Goal: Task Accomplishment & Management: Manage account settings

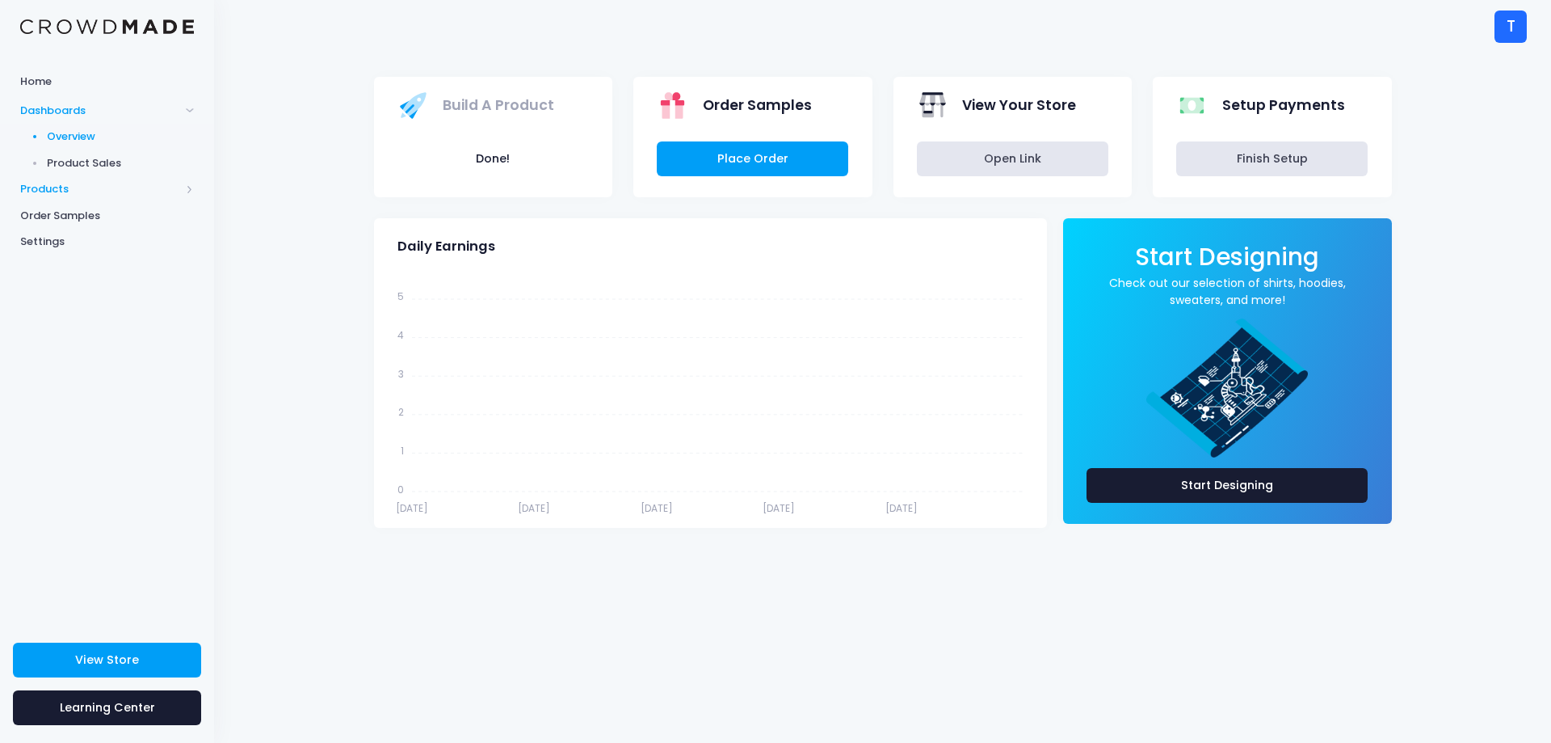
click at [48, 186] on span "Products" at bounding box center [100, 189] width 160 height 16
click at [39, 82] on span "Home" at bounding box center [107, 82] width 174 height 16
click at [147, 111] on span "Dashboards" at bounding box center [100, 111] width 160 height 16
click at [490, 104] on span "Build A Product" at bounding box center [499, 105] width 112 height 21
click at [476, 160] on button "Done!" at bounding box center [493, 158] width 191 height 35
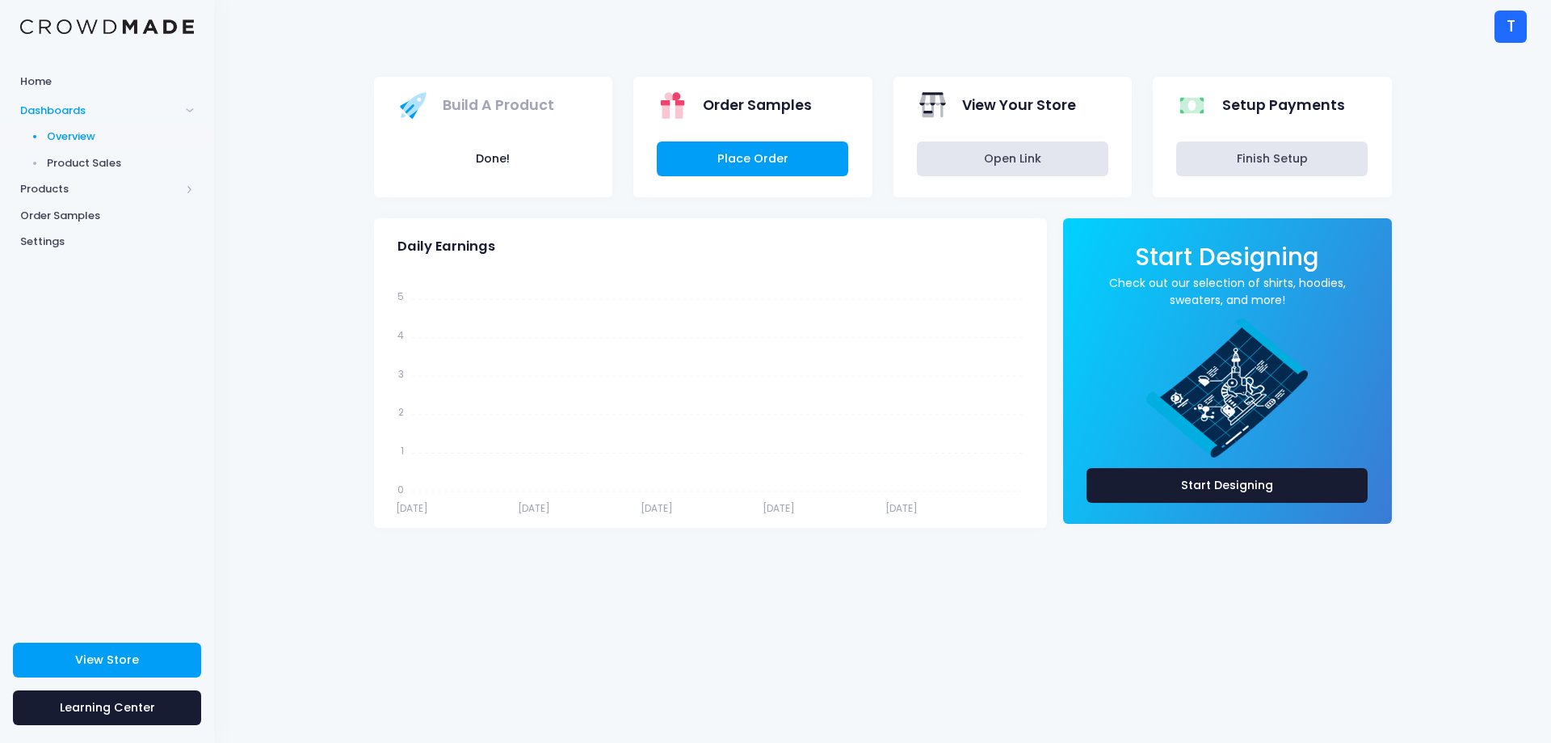
drag, startPoint x: 679, startPoint y: 104, endPoint x: 494, endPoint y: 133, distance: 187.3
click at [679, 104] on icon at bounding box center [672, 103] width 23 height 6
click at [71, 191] on span "Products" at bounding box center [100, 189] width 160 height 16
click at [186, 137] on span at bounding box center [190, 137] width 8 height 8
click at [79, 111] on span "Dashboards" at bounding box center [100, 111] width 160 height 16
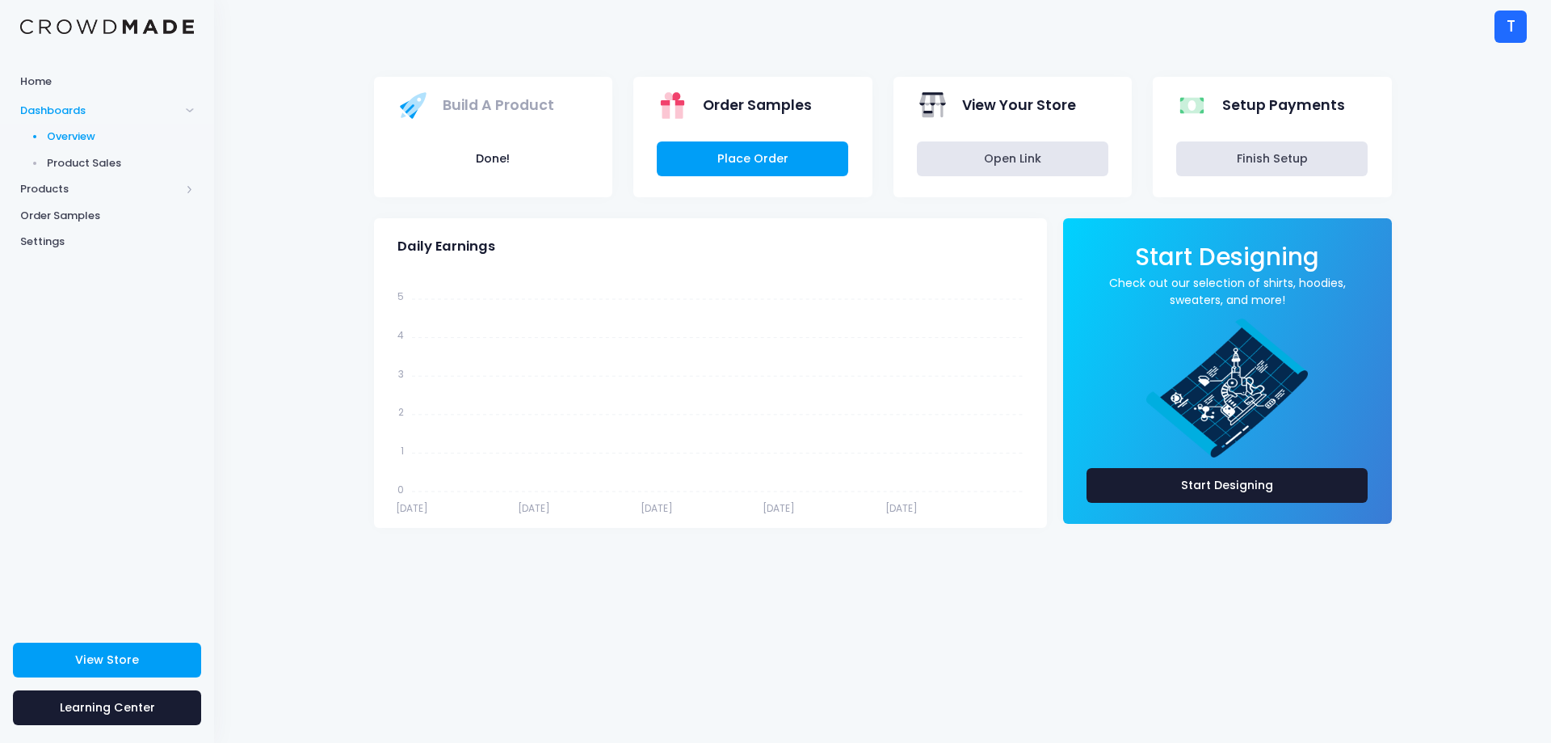
click at [75, 160] on span "Product Sales" at bounding box center [121, 163] width 148 height 16
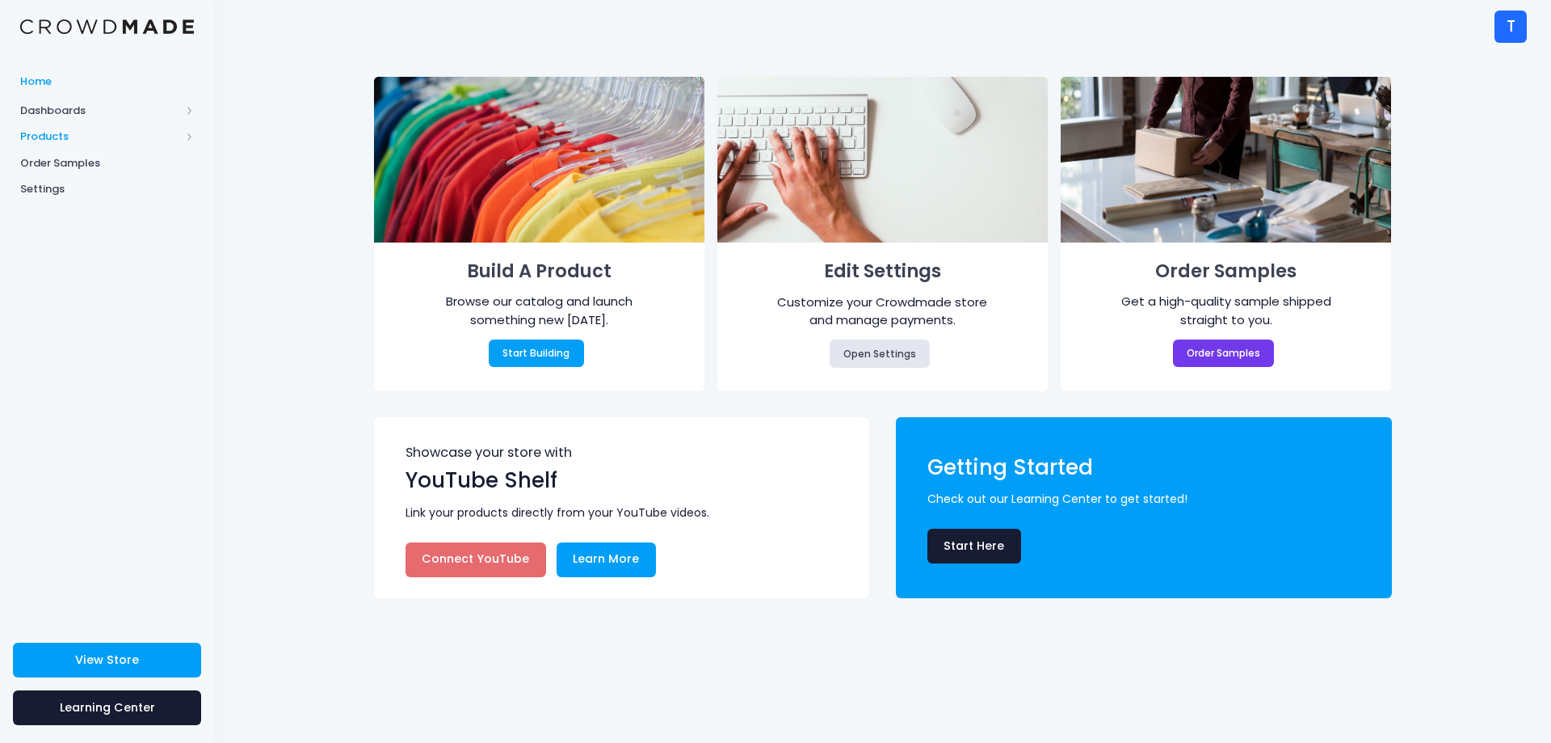
click at [65, 141] on span "Products" at bounding box center [100, 136] width 160 height 16
click at [1501, 28] on div "T" at bounding box center [1511, 27] width 32 height 32
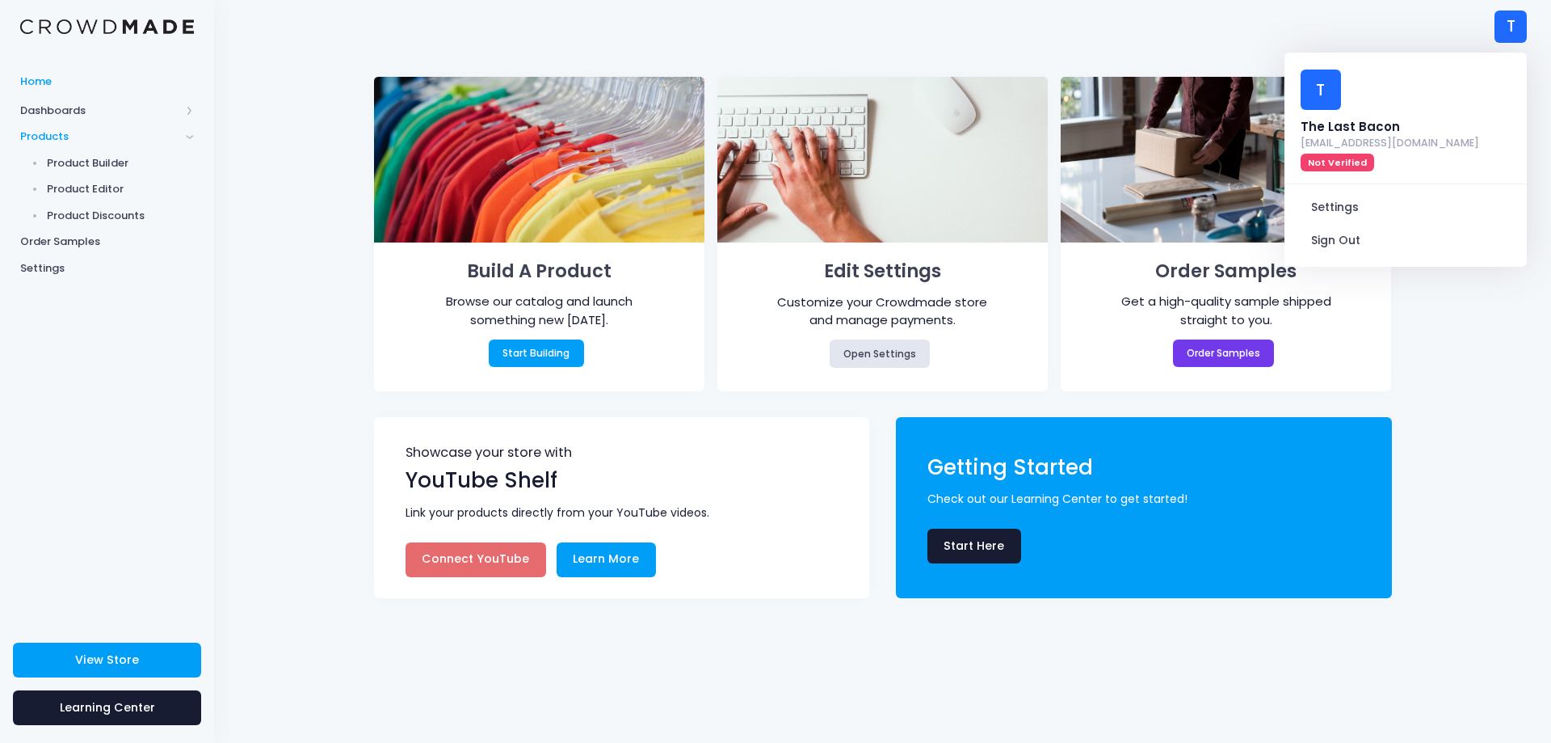
click at [1315, 86] on div "T" at bounding box center [1321, 89] width 40 height 40
click at [1388, 118] on div "The Last Bacon" at bounding box center [1390, 127] width 179 height 18
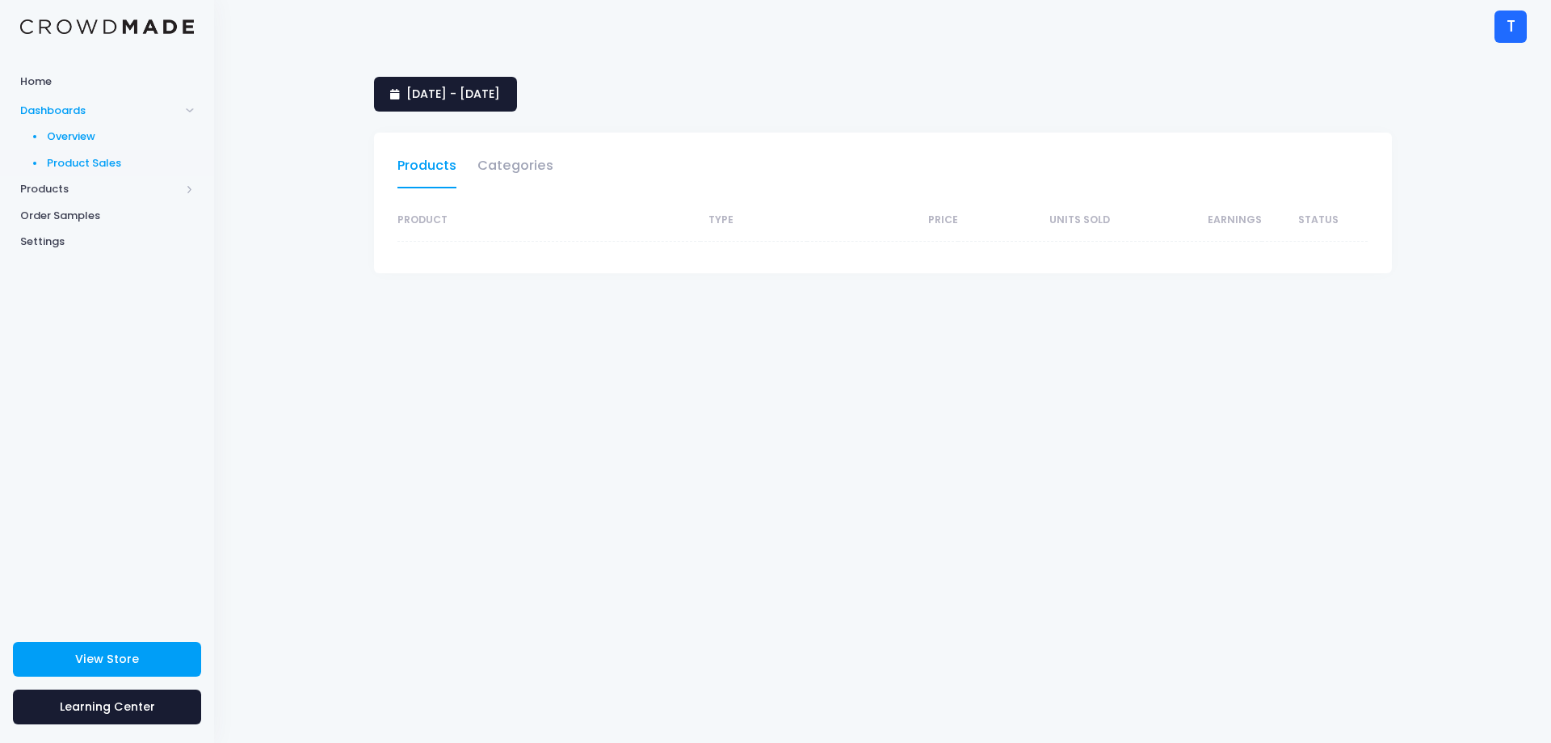
click at [66, 141] on span "Overview" at bounding box center [121, 136] width 148 height 16
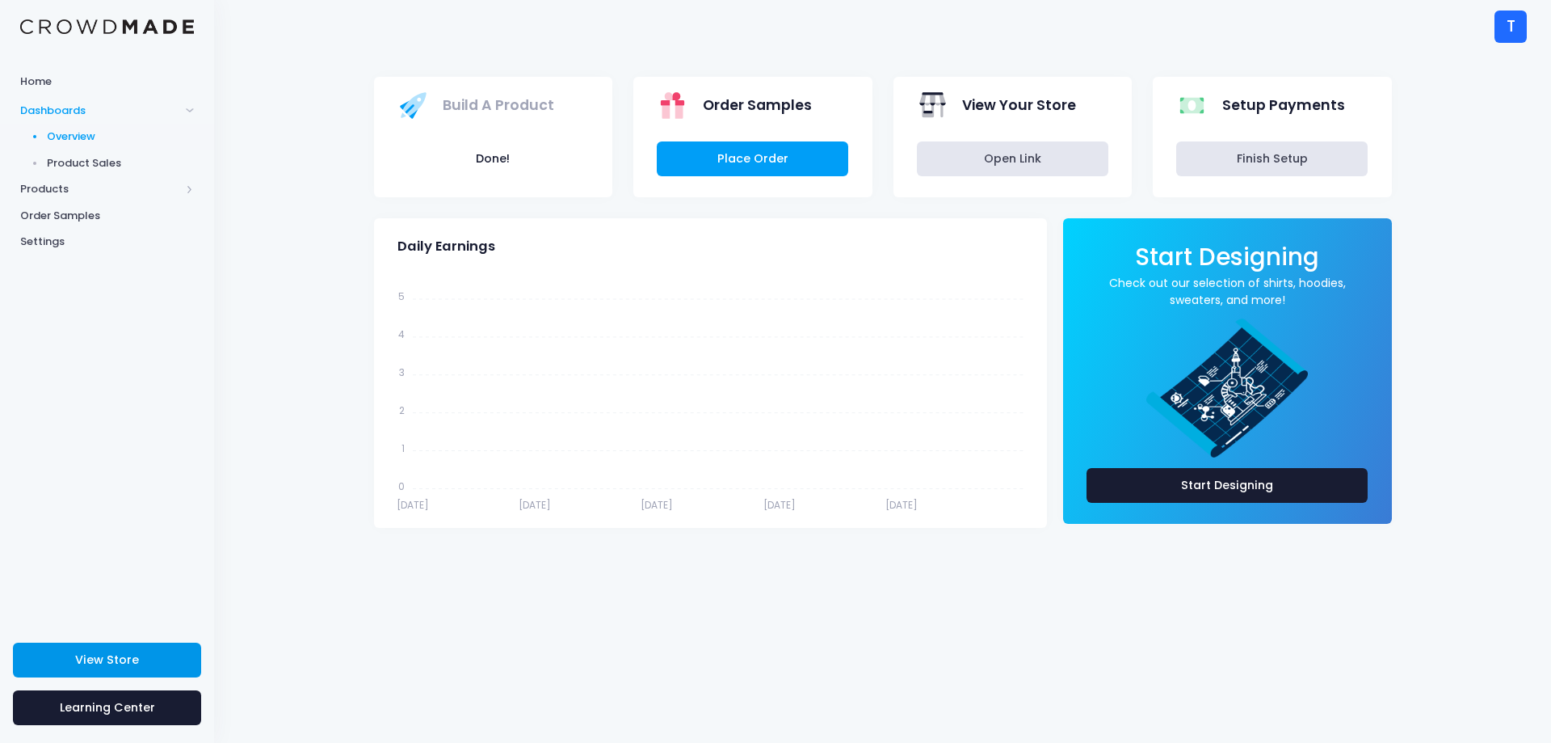
click at [148, 654] on link "View Store" at bounding box center [107, 659] width 188 height 35
click at [783, 157] on link "Place Order" at bounding box center [752, 158] width 191 height 35
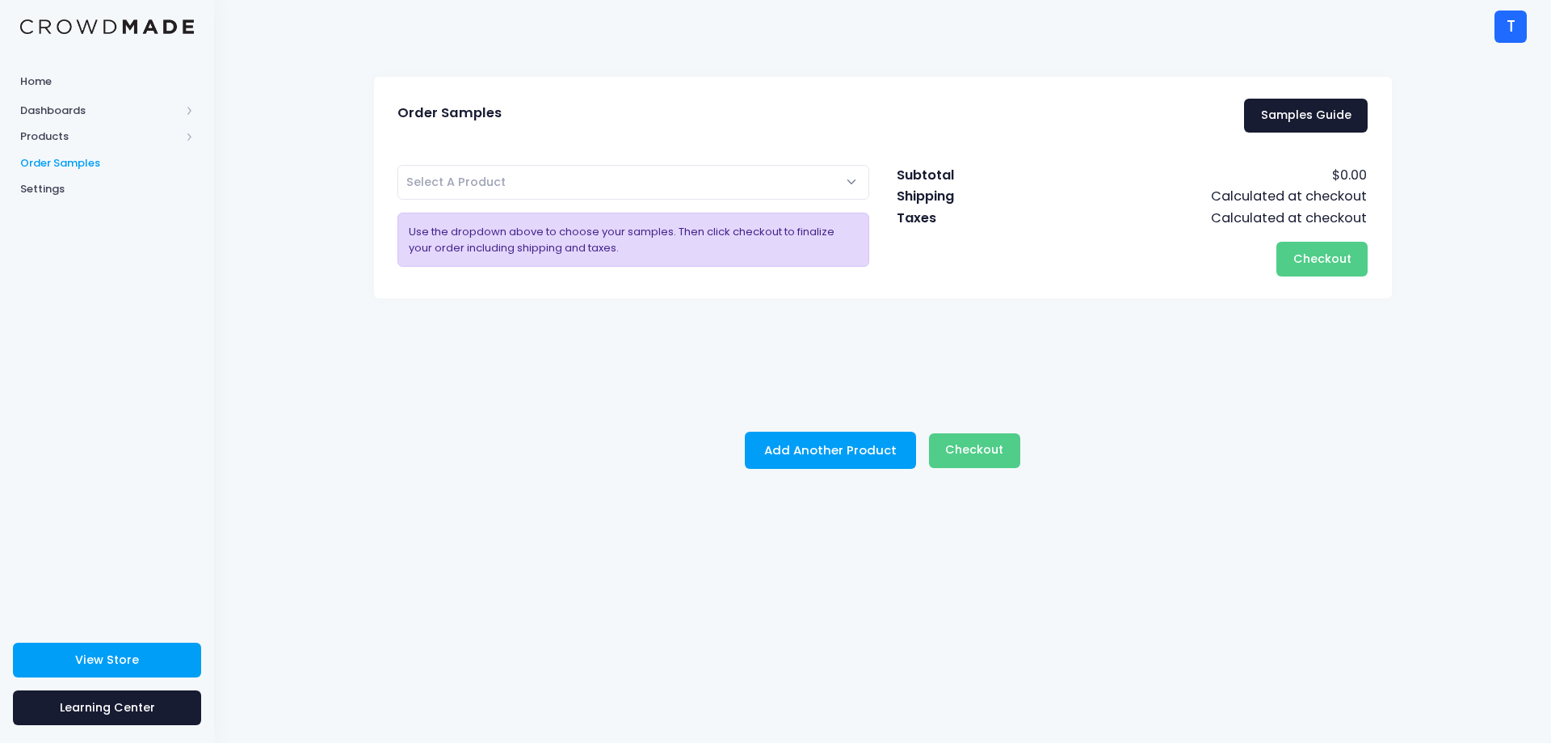
click at [764, 190] on span "Select A Product" at bounding box center [634, 182] width 473 height 35
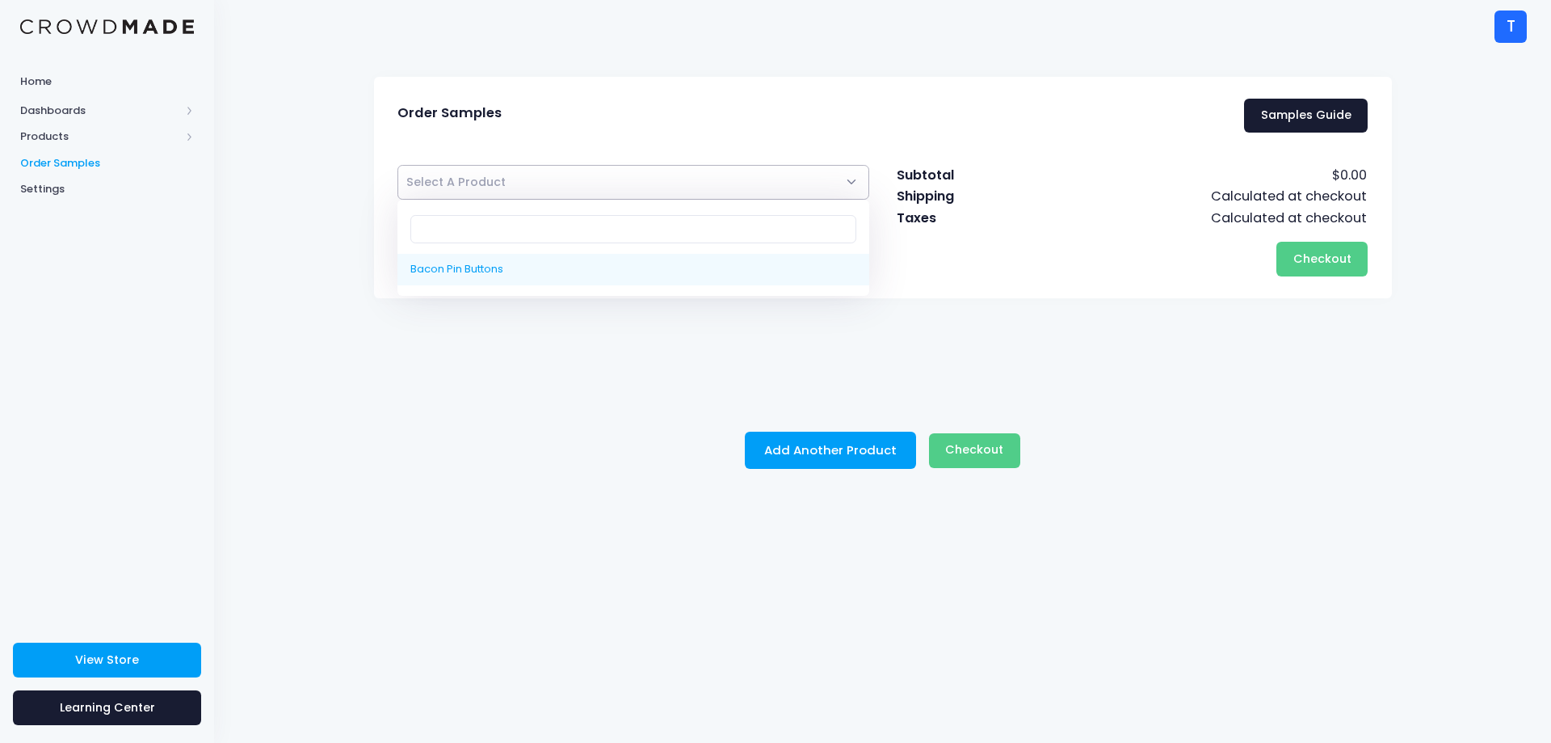
select select "10222633058578"
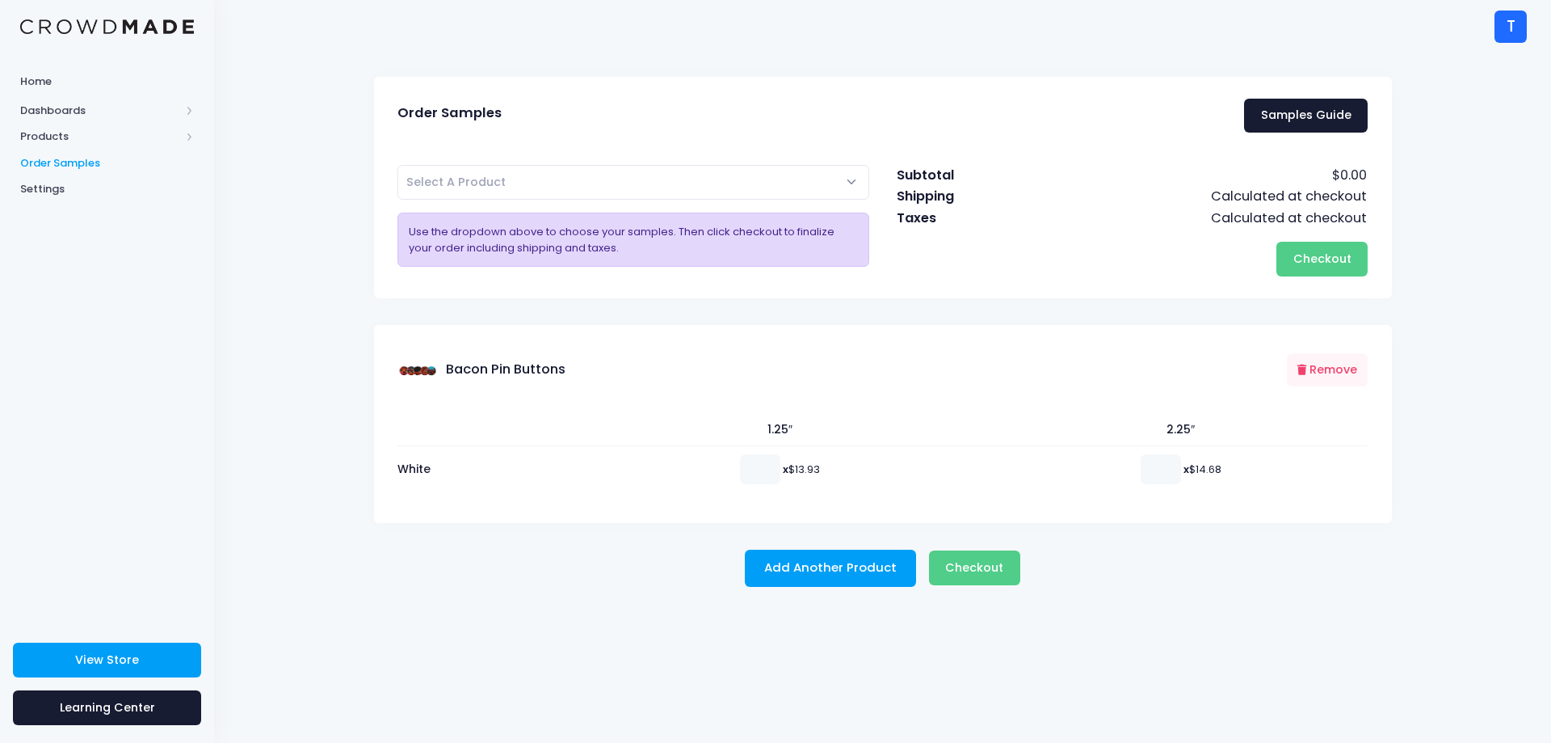
drag, startPoint x: 426, startPoint y: 370, endPoint x: 450, endPoint y: 365, distance: 24.7
click at [450, 365] on div "Bacon Pin Buttons" at bounding box center [482, 370] width 168 height 44
click at [835, 183] on span "Select A Product" at bounding box center [634, 182] width 473 height 35
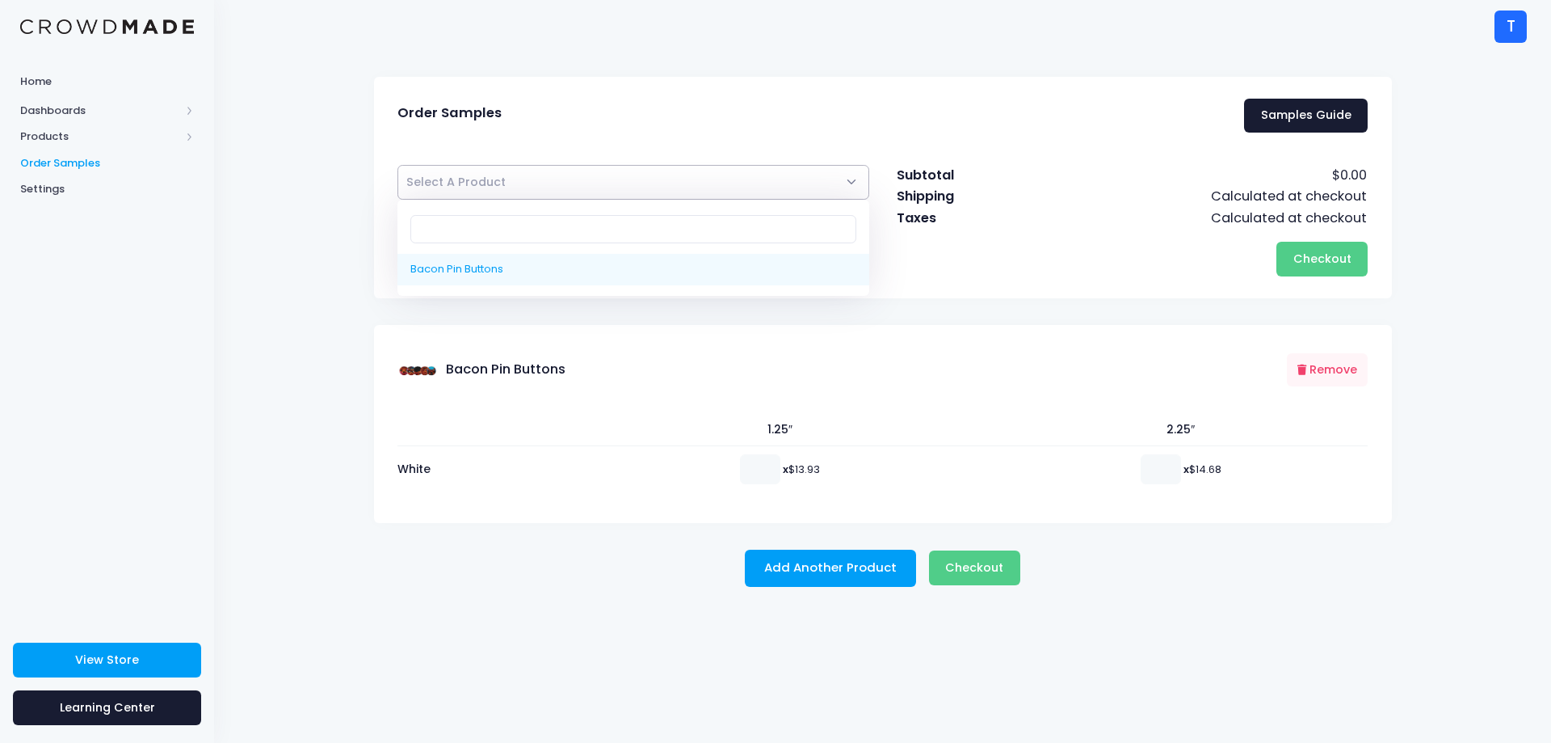
select select "10222633058578"
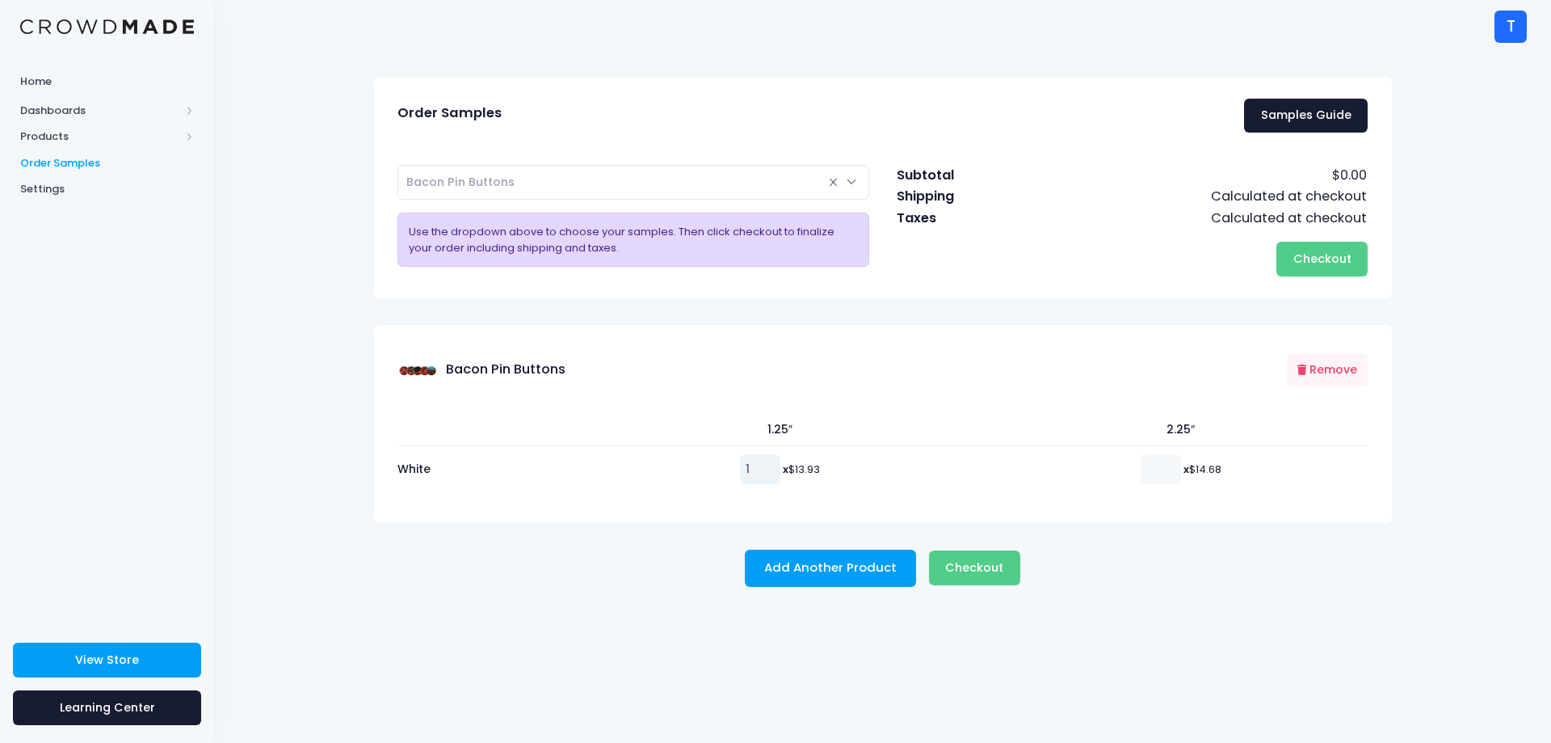
click at [760, 465] on input "1" at bounding box center [760, 468] width 40 height 29
click at [762, 465] on input "2" at bounding box center [760, 468] width 40 height 29
click at [762, 465] on input "3" at bounding box center [760, 468] width 40 height 29
click at [762, 465] on input "4" at bounding box center [760, 468] width 40 height 29
click at [762, 465] on input "5" at bounding box center [760, 468] width 40 height 29
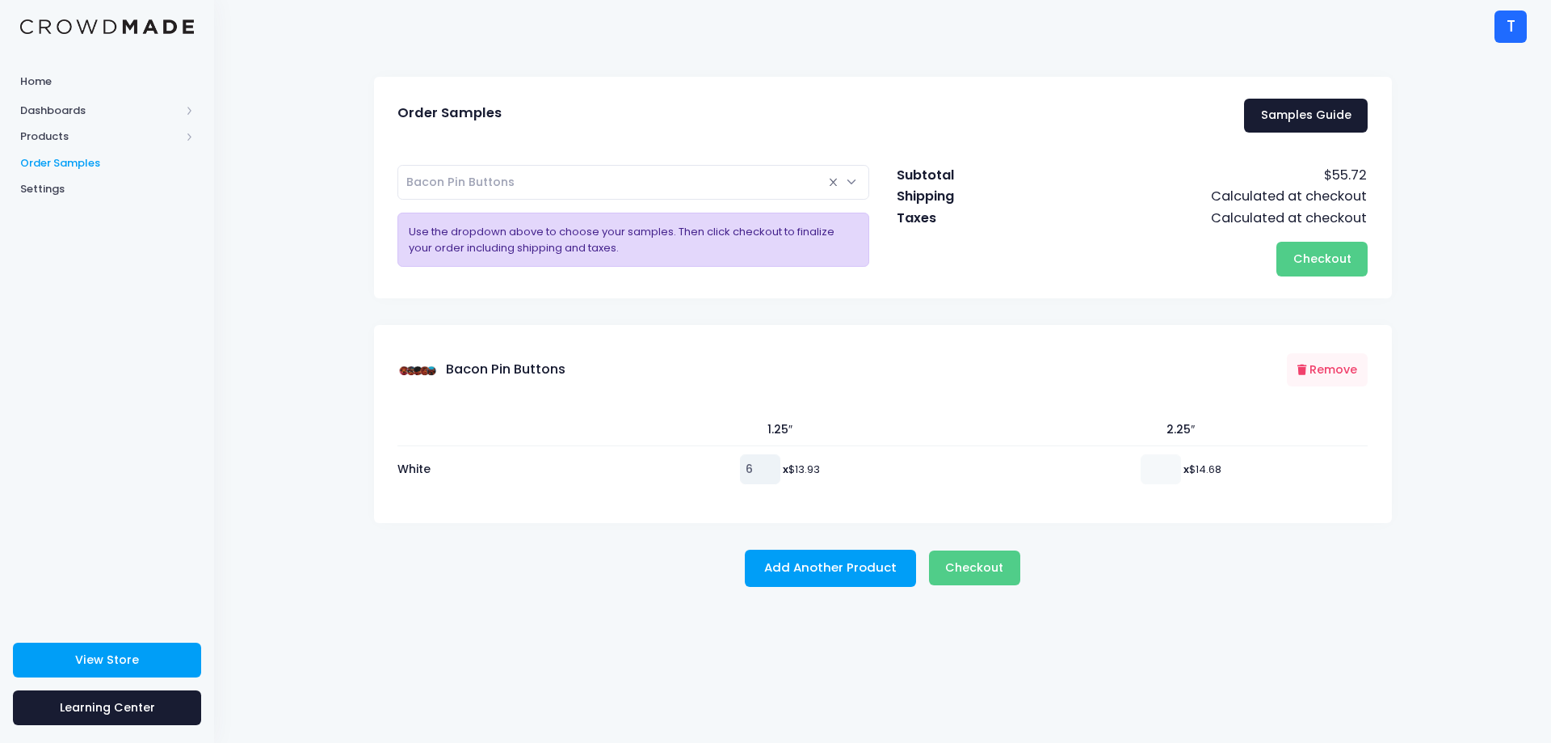
click at [762, 465] on input "6" at bounding box center [760, 468] width 40 height 29
click at [762, 465] on input "7" at bounding box center [760, 468] width 40 height 29
click at [762, 465] on input "8" at bounding box center [760, 468] width 40 height 29
click at [762, 465] on input "9" at bounding box center [760, 468] width 40 height 29
type input "10"
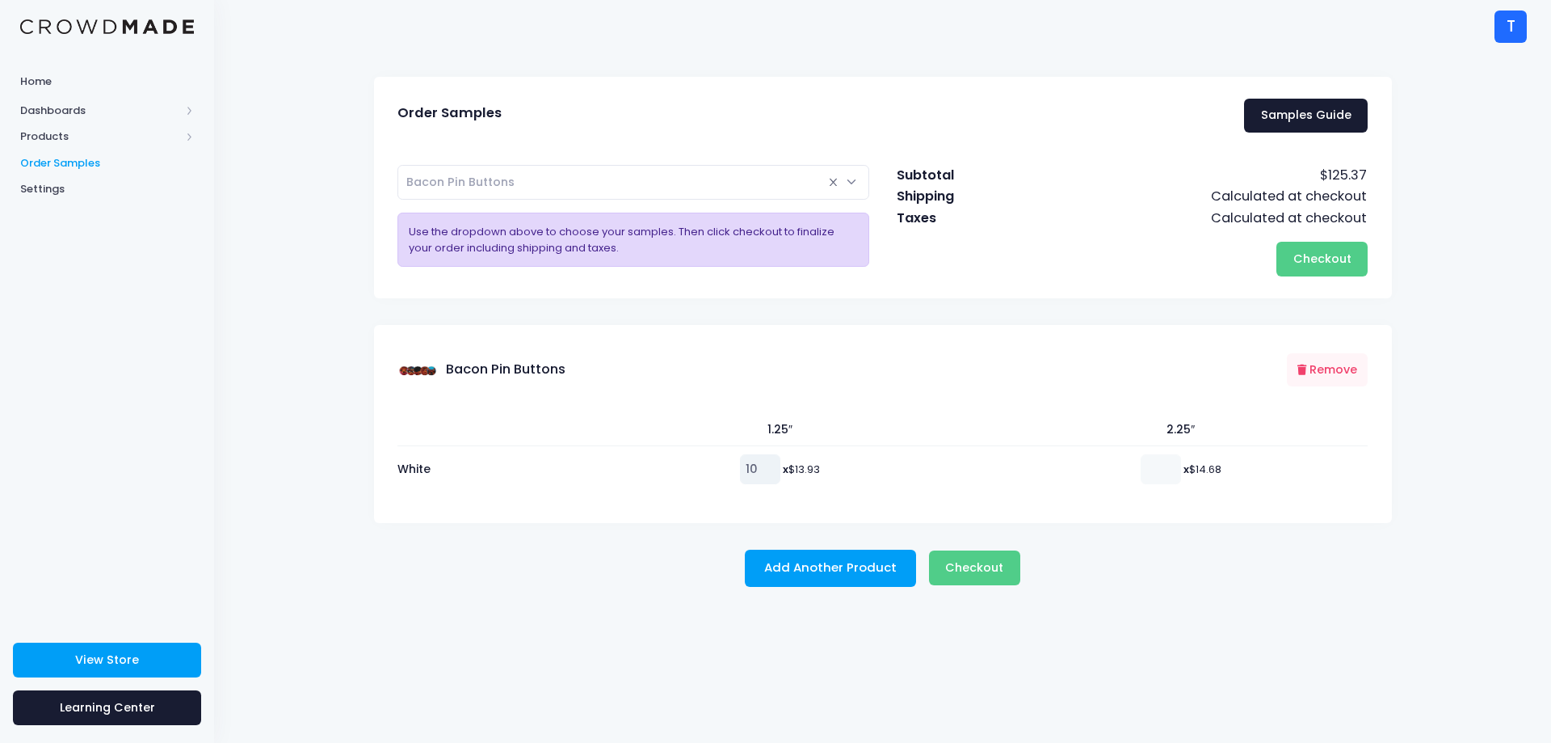
click at [762, 465] on input "10" at bounding box center [760, 468] width 40 height 29
click at [1162, 465] on input "1" at bounding box center [1161, 468] width 40 height 29
click at [1164, 465] on input "2" at bounding box center [1161, 468] width 40 height 29
click at [1167, 465] on input "3" at bounding box center [1161, 468] width 40 height 29
click at [1167, 465] on input "4" at bounding box center [1161, 468] width 40 height 29
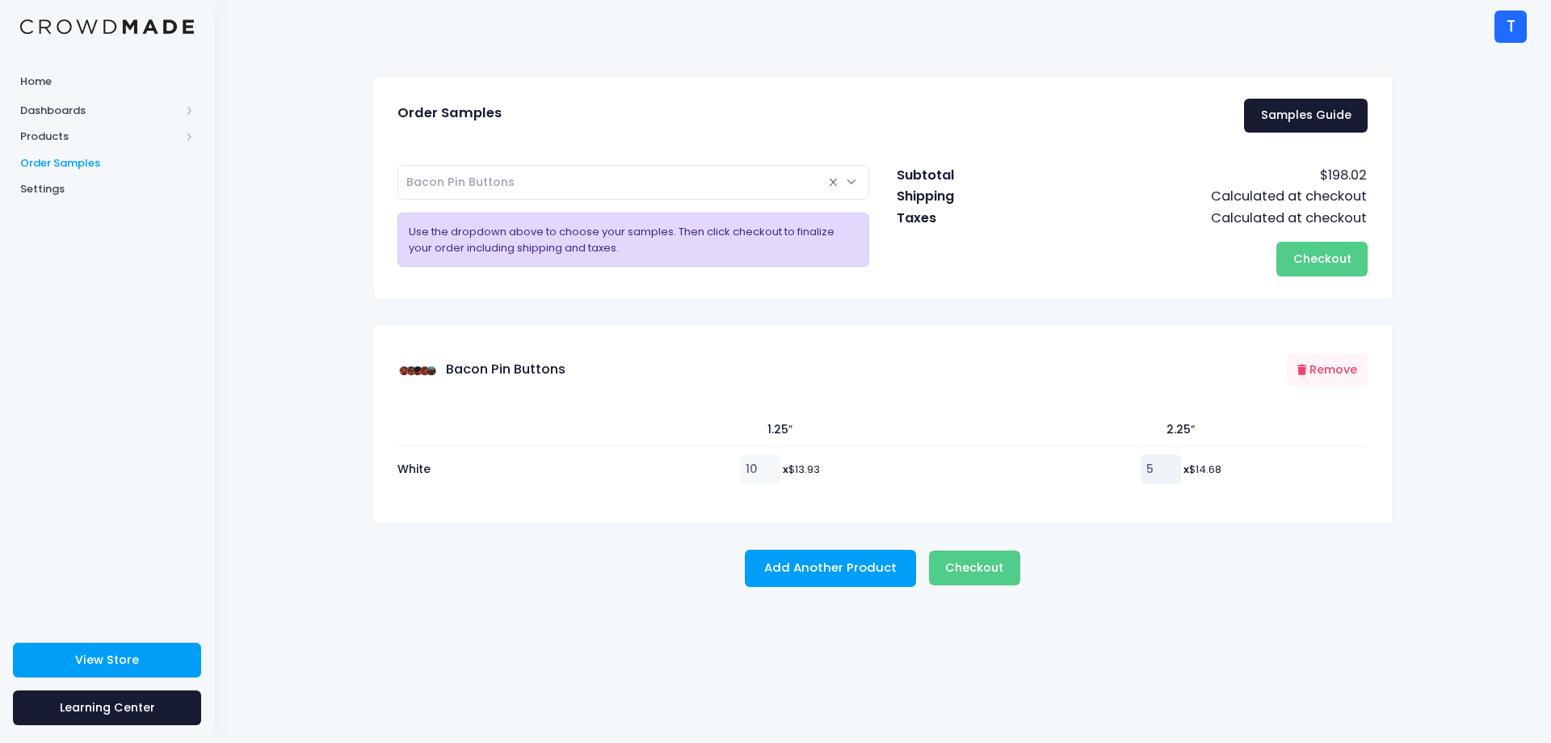
click at [1167, 465] on input "5" at bounding box center [1161, 468] width 40 height 29
click at [1167, 465] on input "6" at bounding box center [1161, 468] width 40 height 29
click at [1167, 465] on input "7" at bounding box center [1161, 468] width 40 height 29
click at [1167, 465] on input "8" at bounding box center [1161, 468] width 40 height 29
click at [1167, 465] on input "9" at bounding box center [1161, 468] width 40 height 29
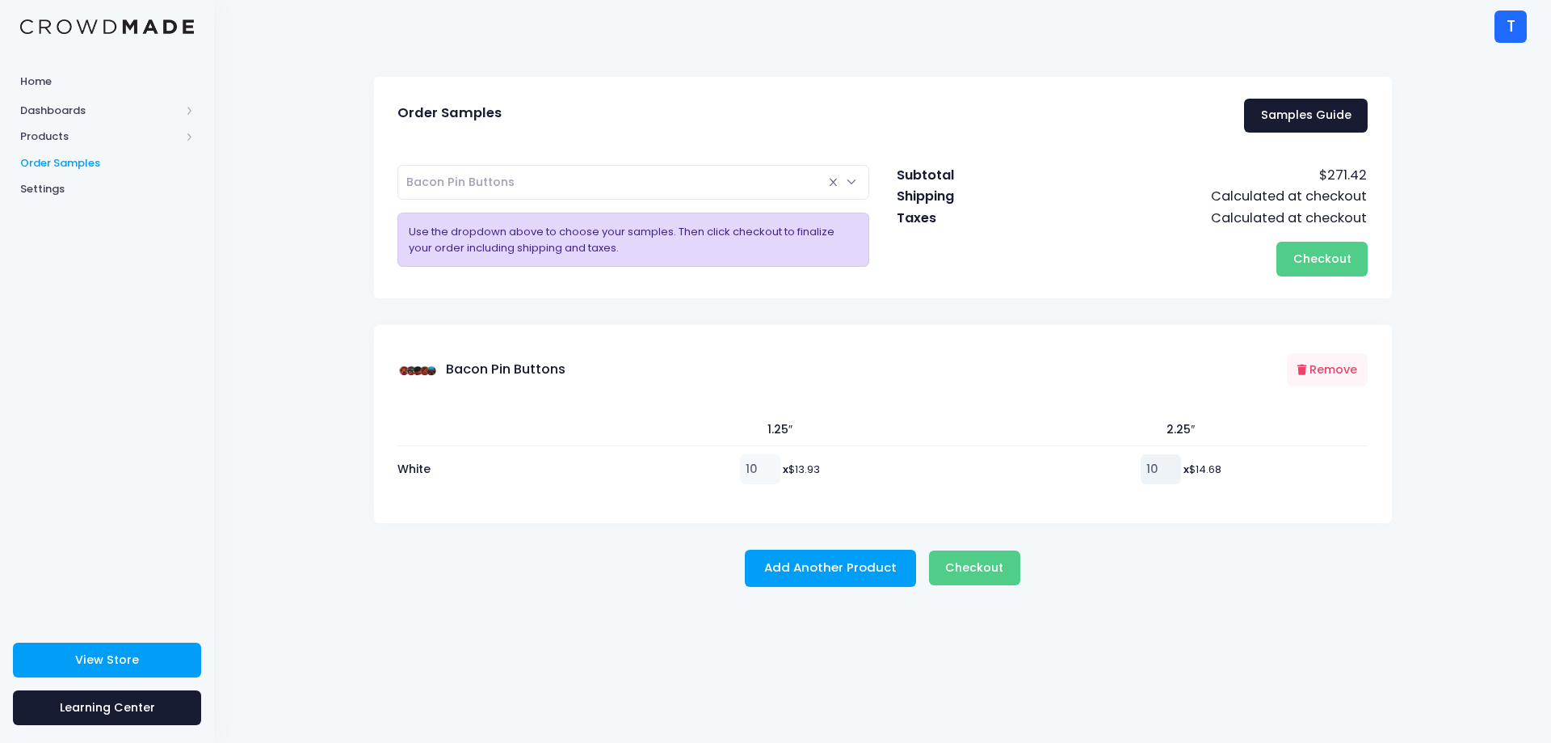
type input "10"
click at [1167, 465] on input "10" at bounding box center [1161, 468] width 40 height 29
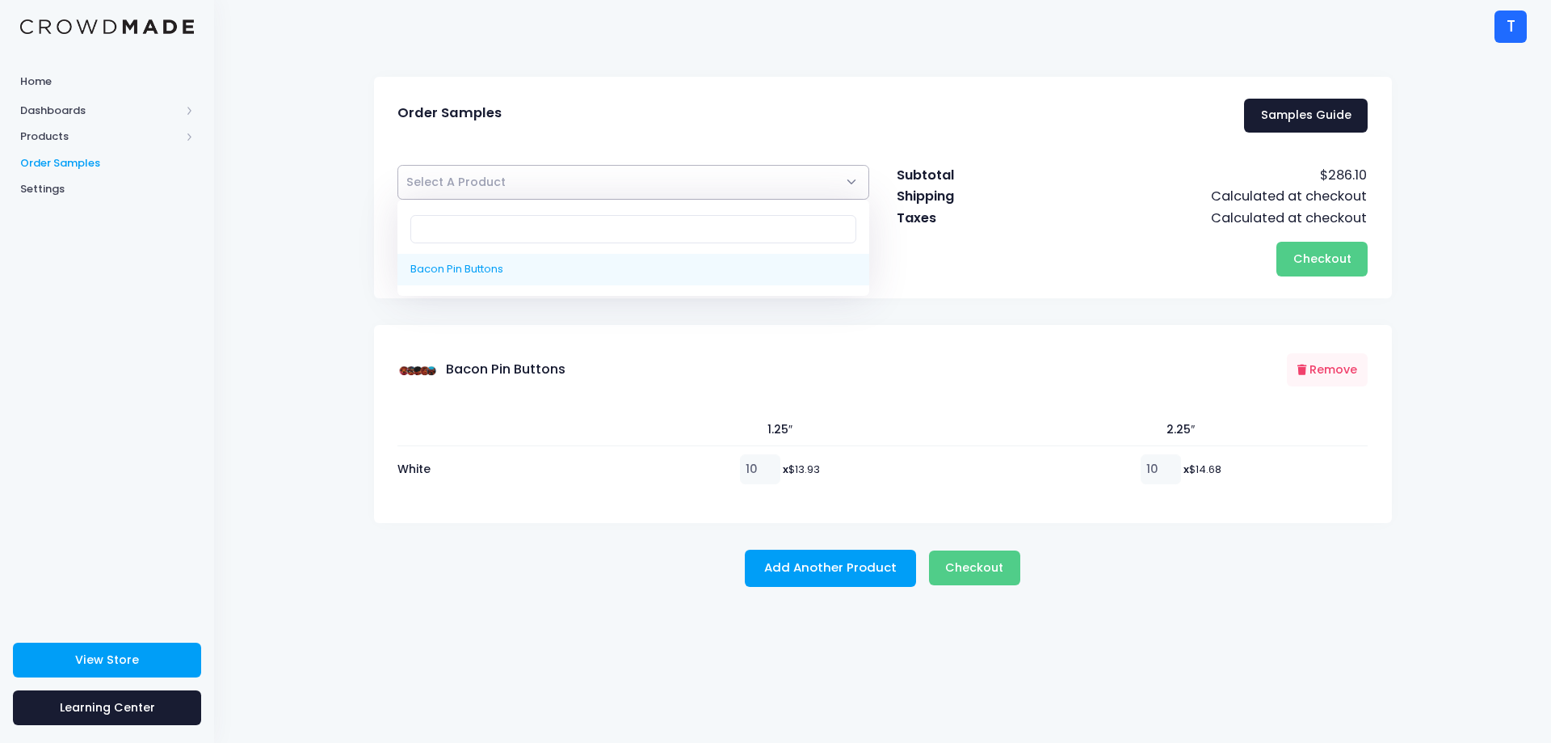
drag, startPoint x: 831, startPoint y: 179, endPoint x: 868, endPoint y: 29, distance: 154.6
click at [868, 29] on div "T T The Last Bacon thelatestbacon@gmail.com Not Verified Settings Sign Out" at bounding box center [882, 26] width 1289 height 53
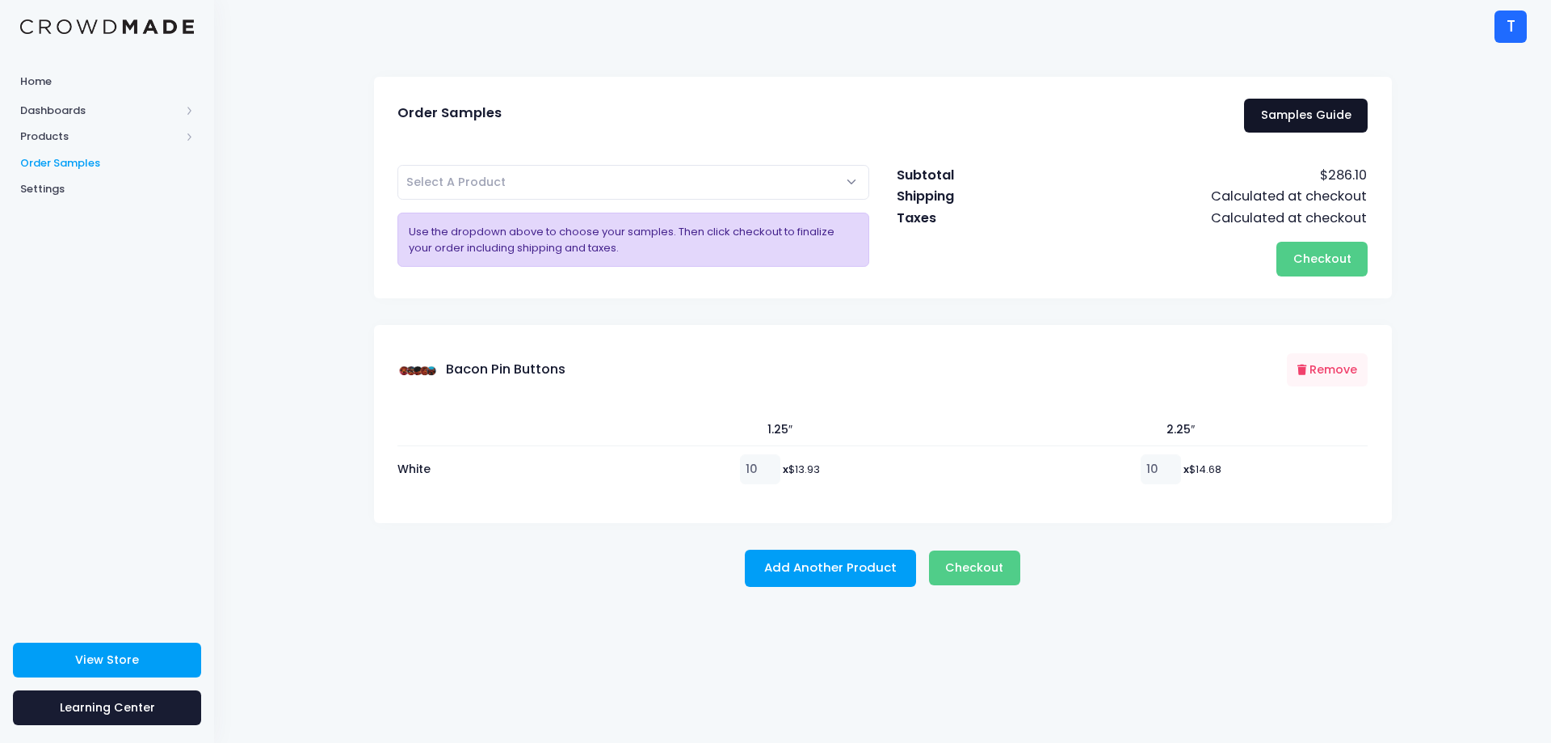
click at [1287, 118] on link "Samples Guide" at bounding box center [1306, 116] width 124 height 35
click at [1311, 374] on button "Remove" at bounding box center [1328, 369] width 82 height 33
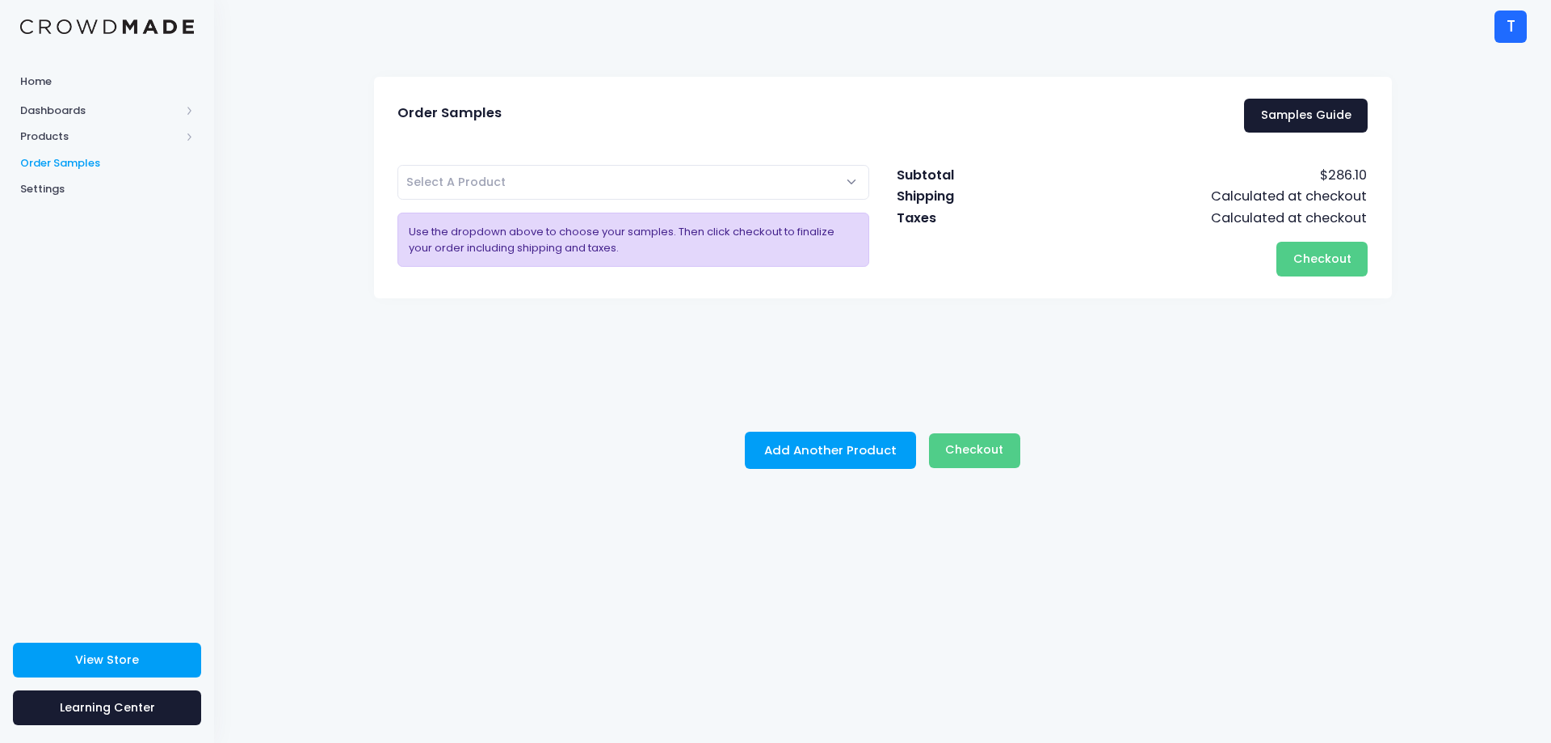
click at [760, 190] on span "Select A Product" at bounding box center [634, 182] width 473 height 35
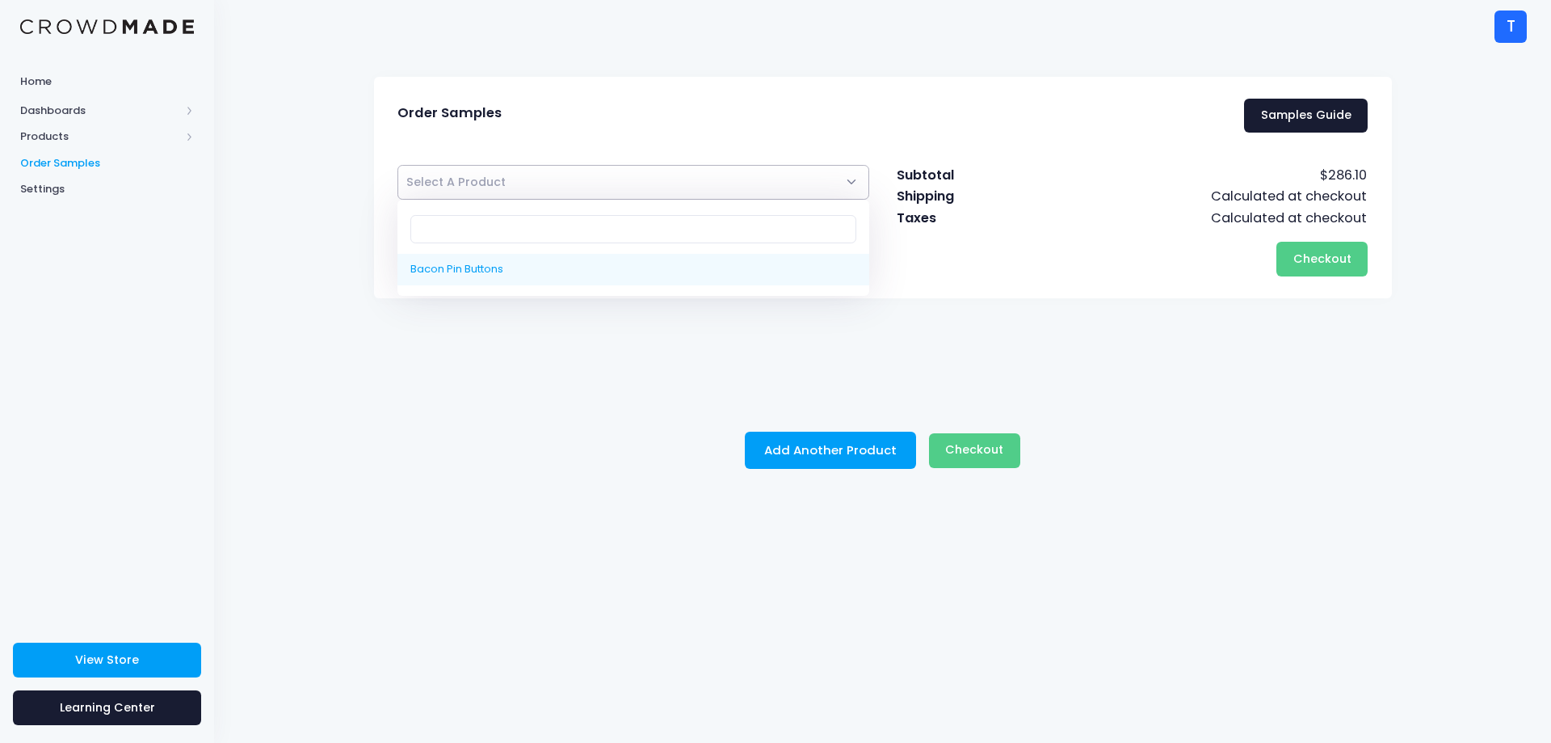
select select "10222633058578"
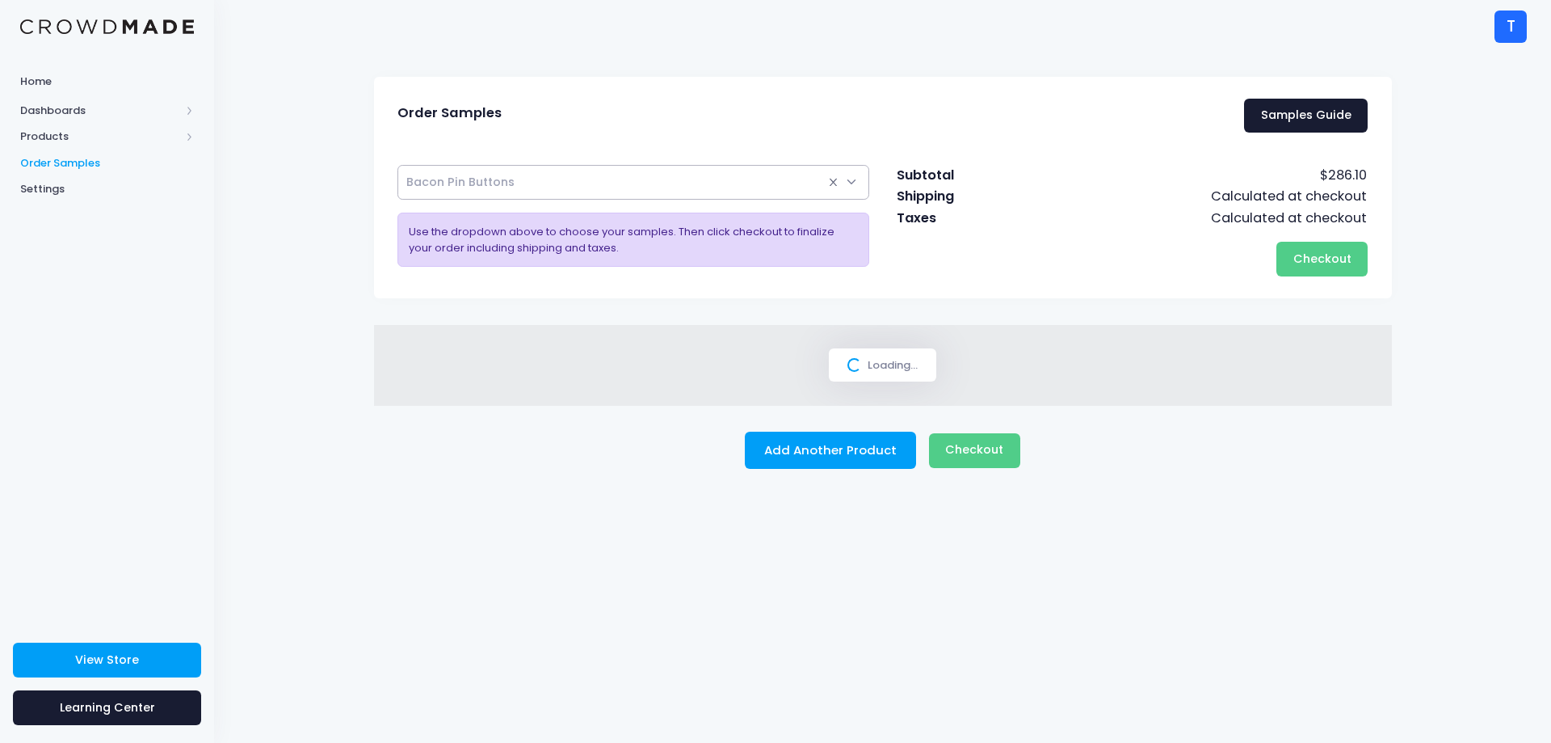
select select
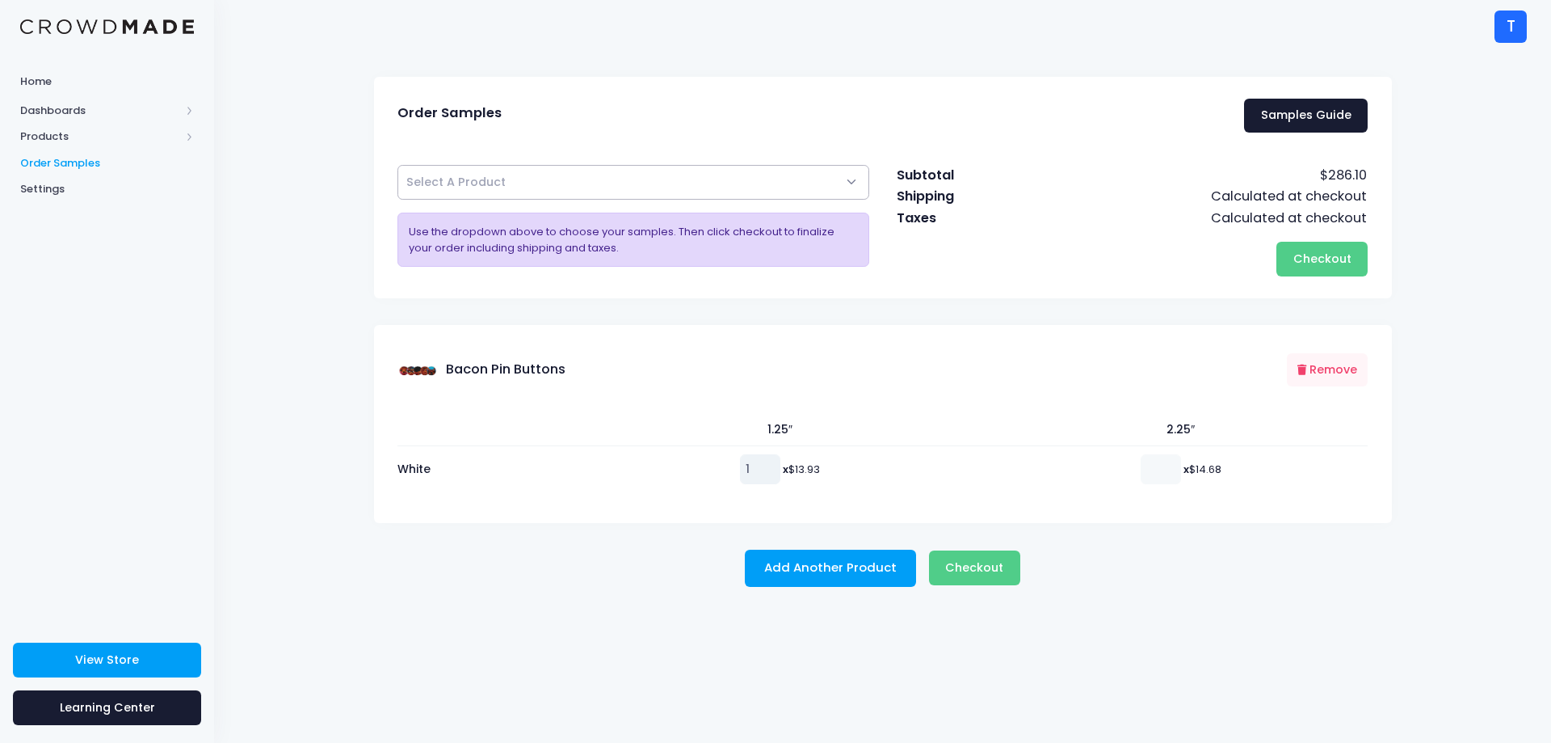
type input "1"
click at [761, 464] on input "1" at bounding box center [760, 468] width 40 height 29
type input "1"
click at [1164, 464] on input "1" at bounding box center [1161, 468] width 40 height 29
click at [987, 564] on span "Checkout" at bounding box center [974, 567] width 58 height 16
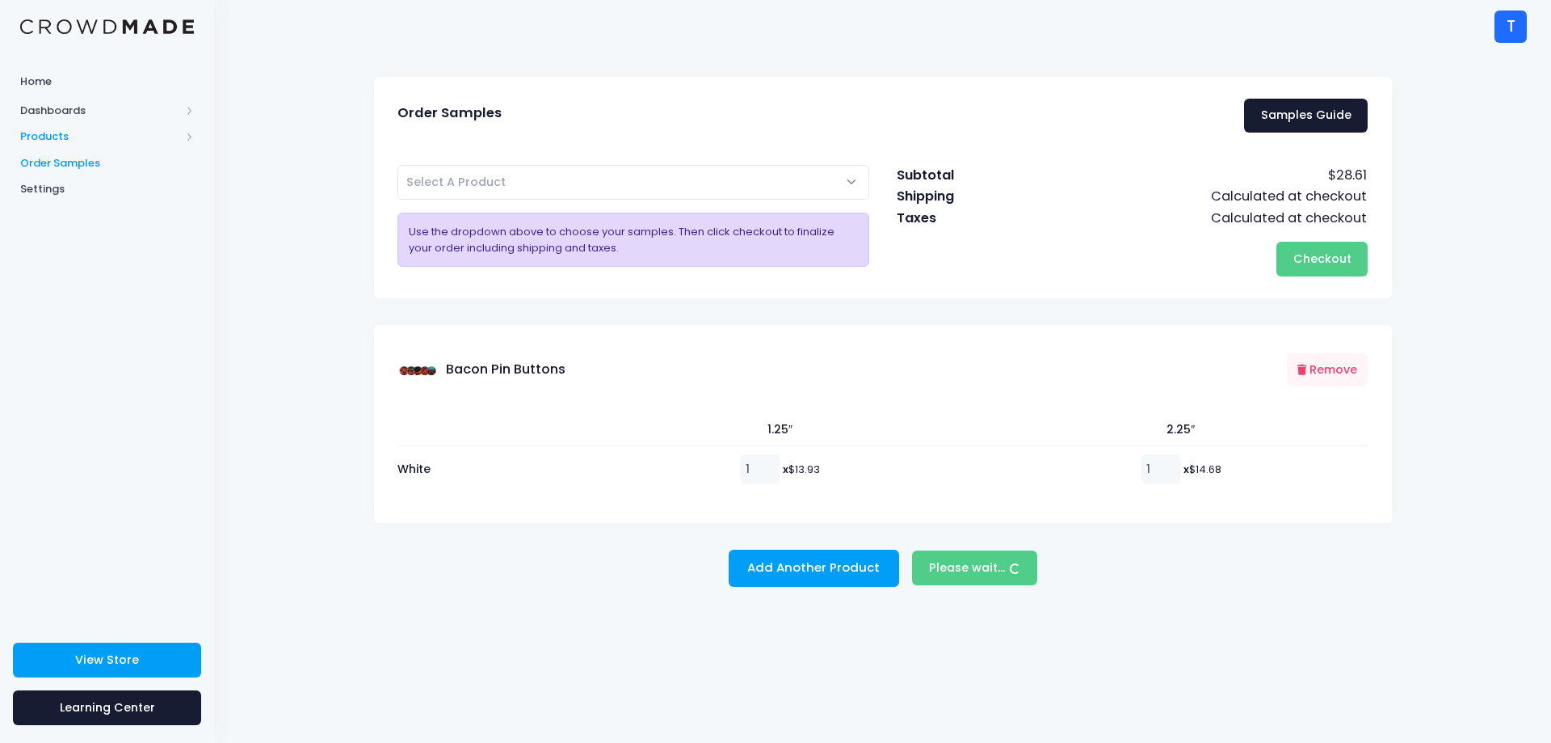
drag, startPoint x: 51, startPoint y: 128, endPoint x: 40, endPoint y: 136, distance: 13.4
click at [40, 136] on span "Products" at bounding box center [100, 136] width 160 height 16
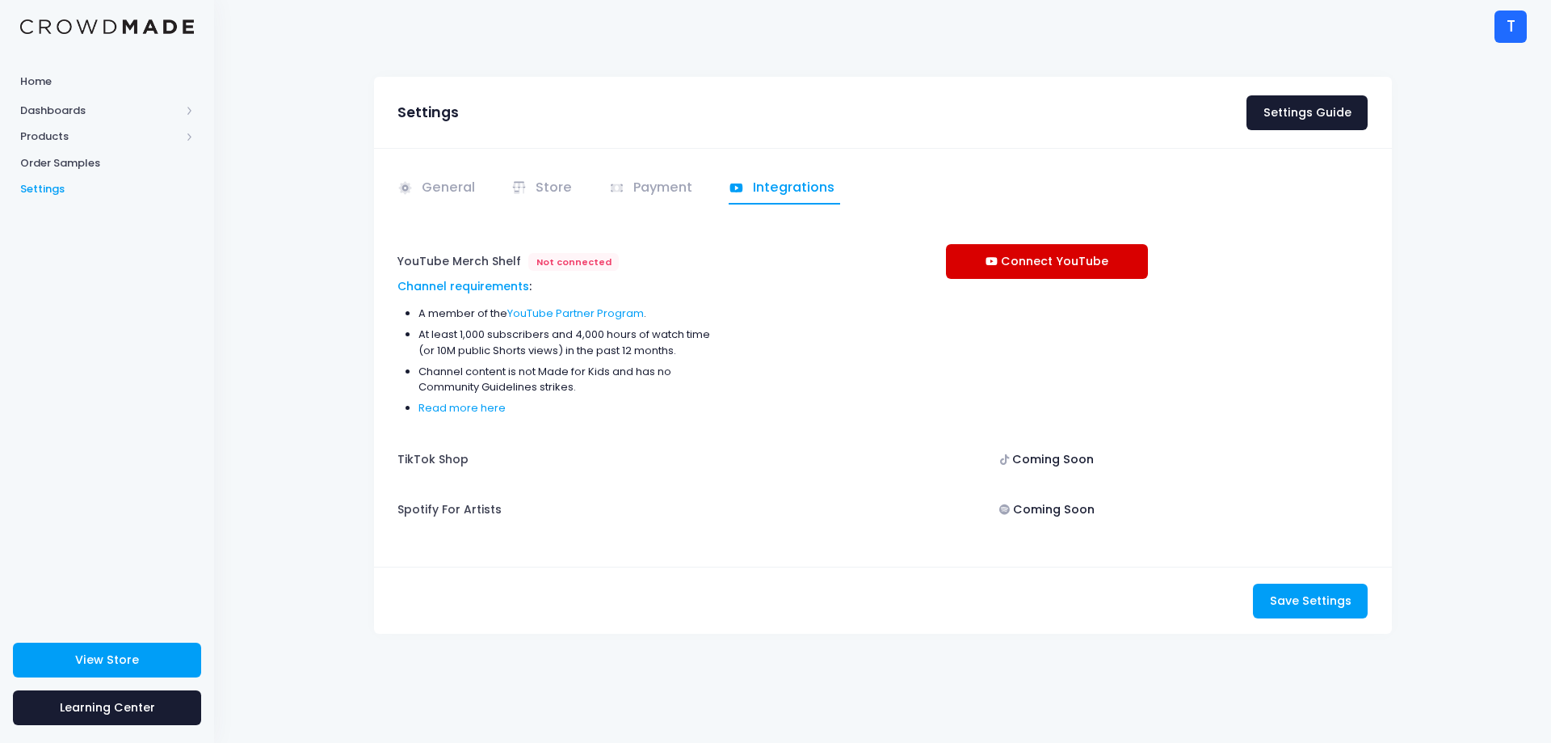
click at [1004, 268] on link "Connect YouTube" at bounding box center [1047, 261] width 202 height 35
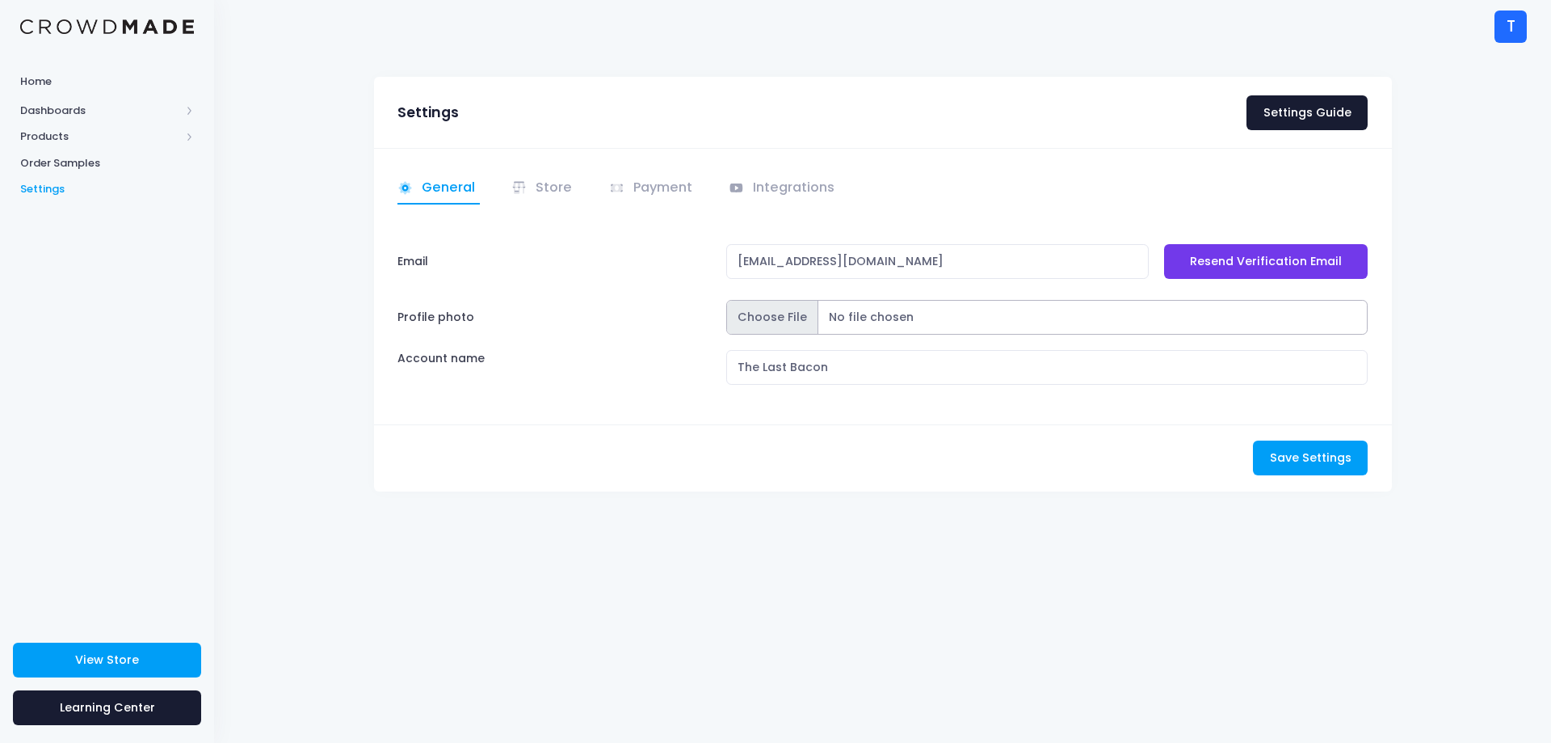
click at [753, 329] on input "Profile photo" at bounding box center [1047, 317] width 642 height 35
type input "C:\fakepath\BaconBlush.png"
click at [1317, 449] on span "Save Settings" at bounding box center [1311, 457] width 82 height 16
click at [1302, 461] on span "Save Settings" at bounding box center [1311, 457] width 82 height 16
click at [536, 177] on link "Store" at bounding box center [544, 189] width 66 height 32
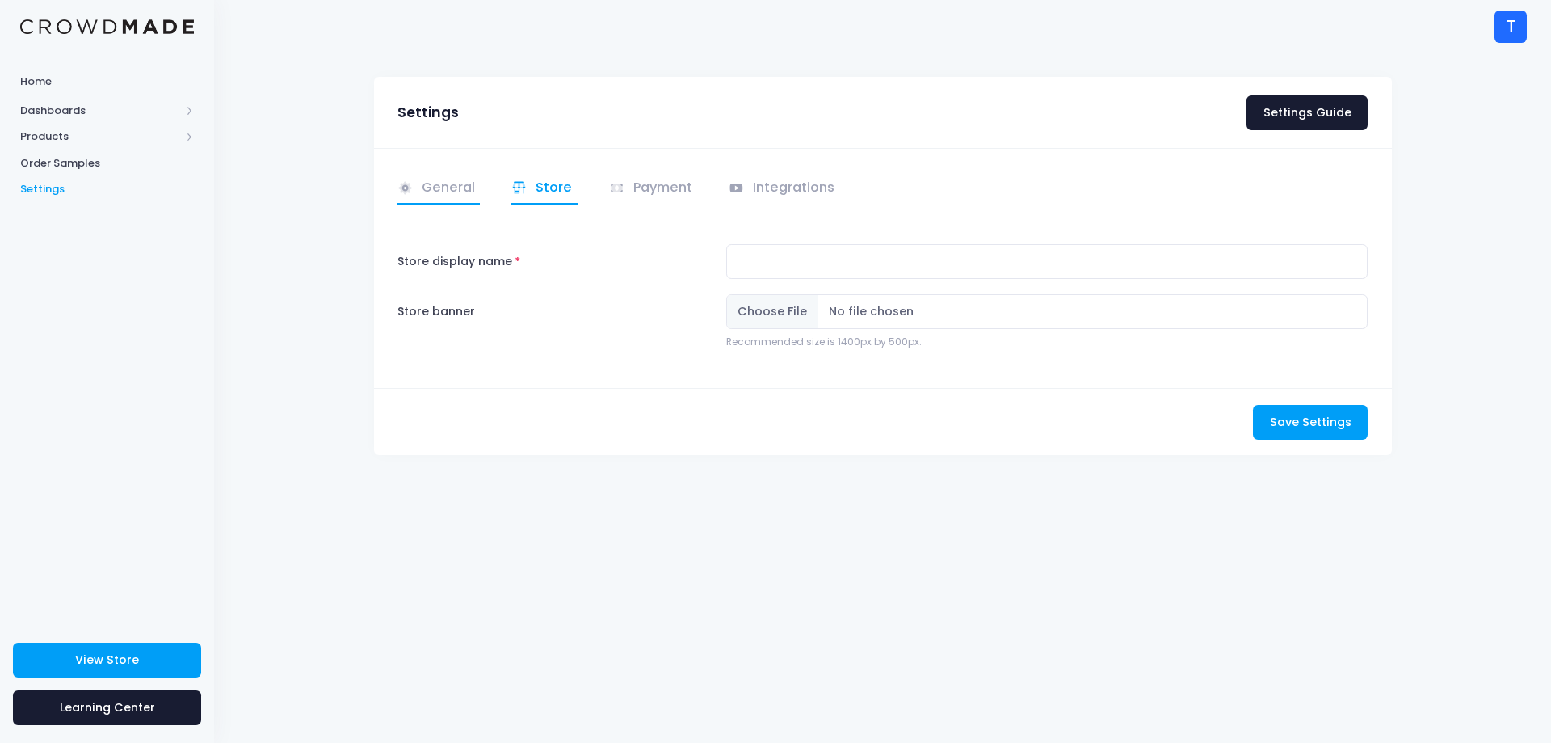
click at [443, 191] on link "General" at bounding box center [439, 189] width 83 height 32
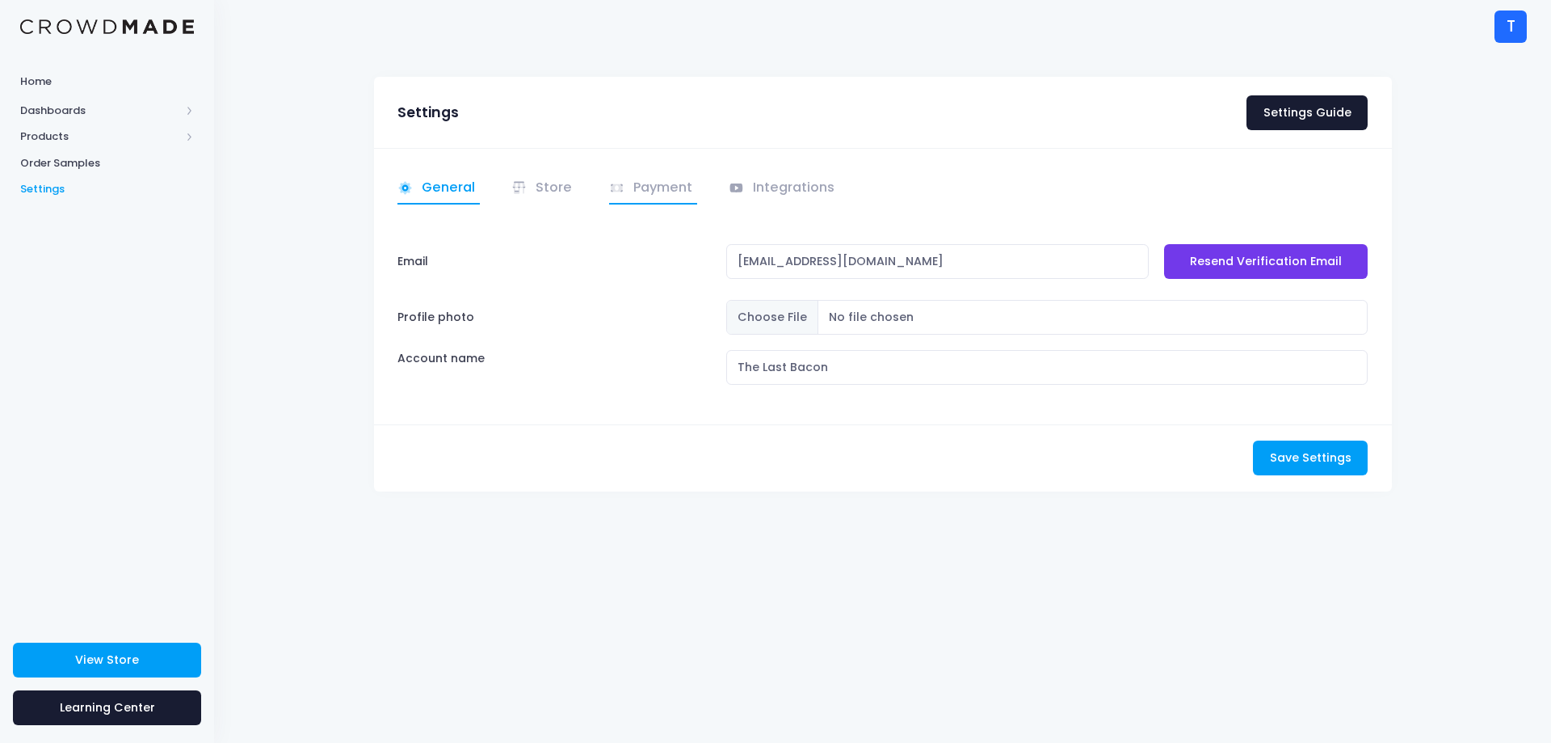
click at [644, 191] on link "Payment" at bounding box center [653, 189] width 89 height 32
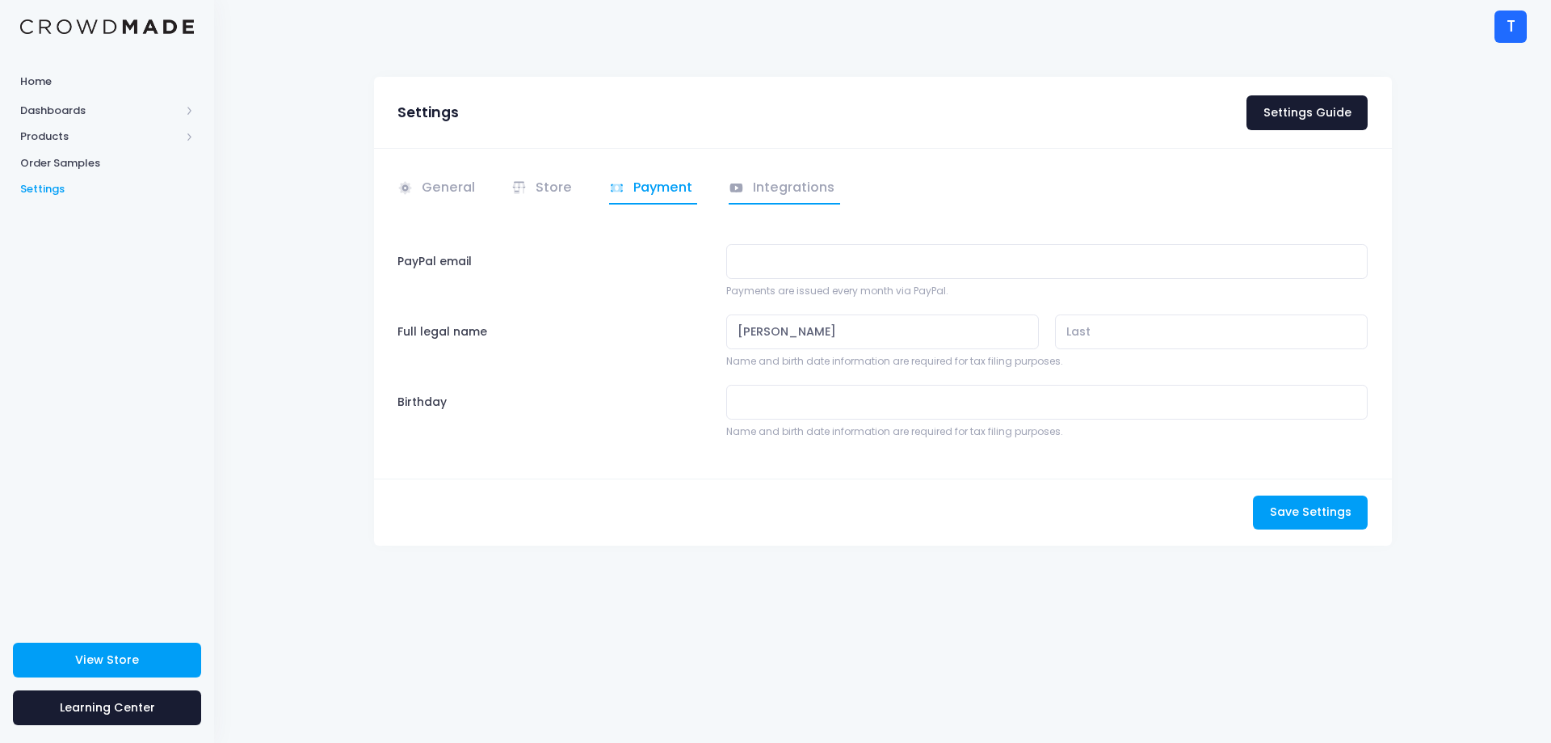
click at [746, 196] on span at bounding box center [738, 187] width 19 height 19
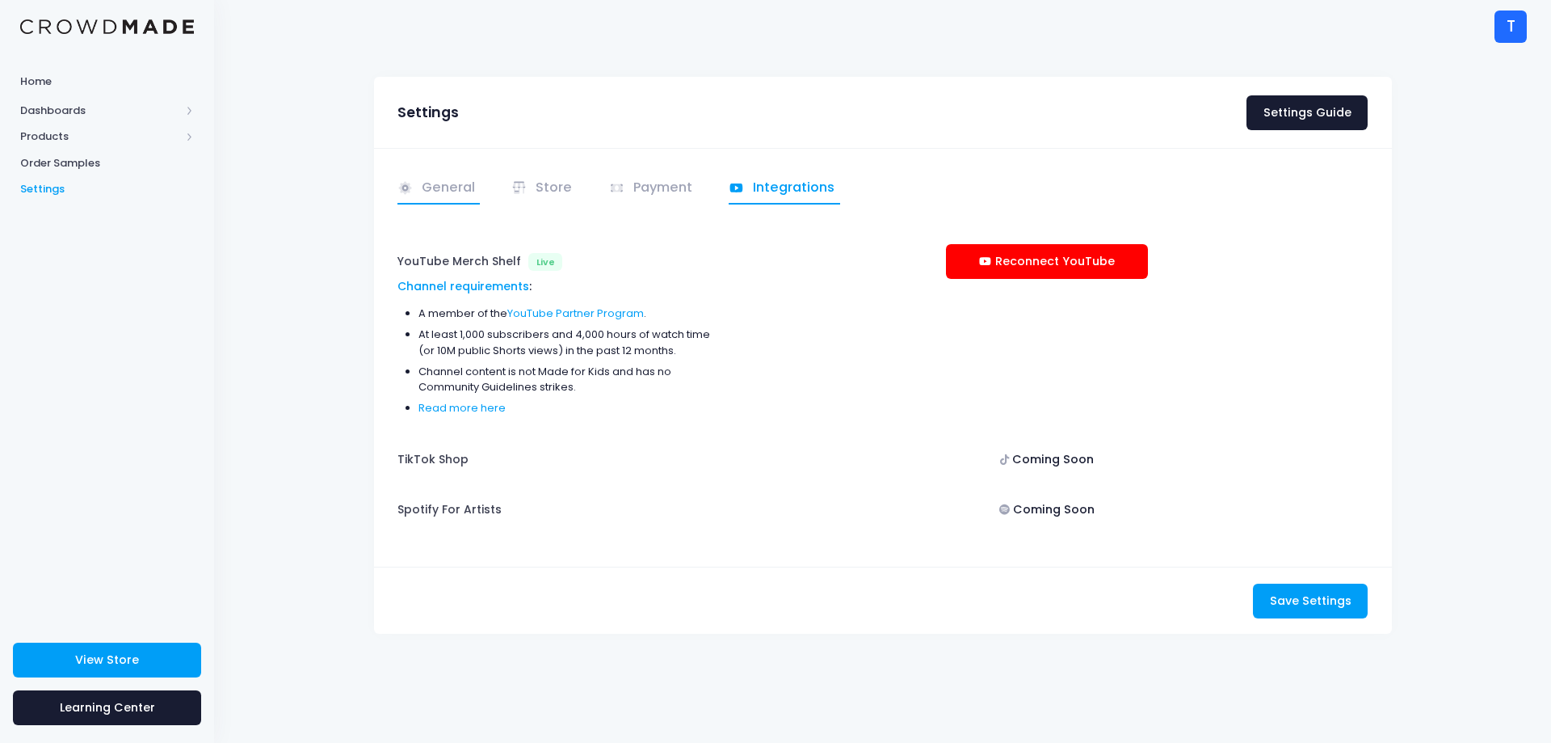
click at [446, 189] on link "General" at bounding box center [439, 189] width 83 height 32
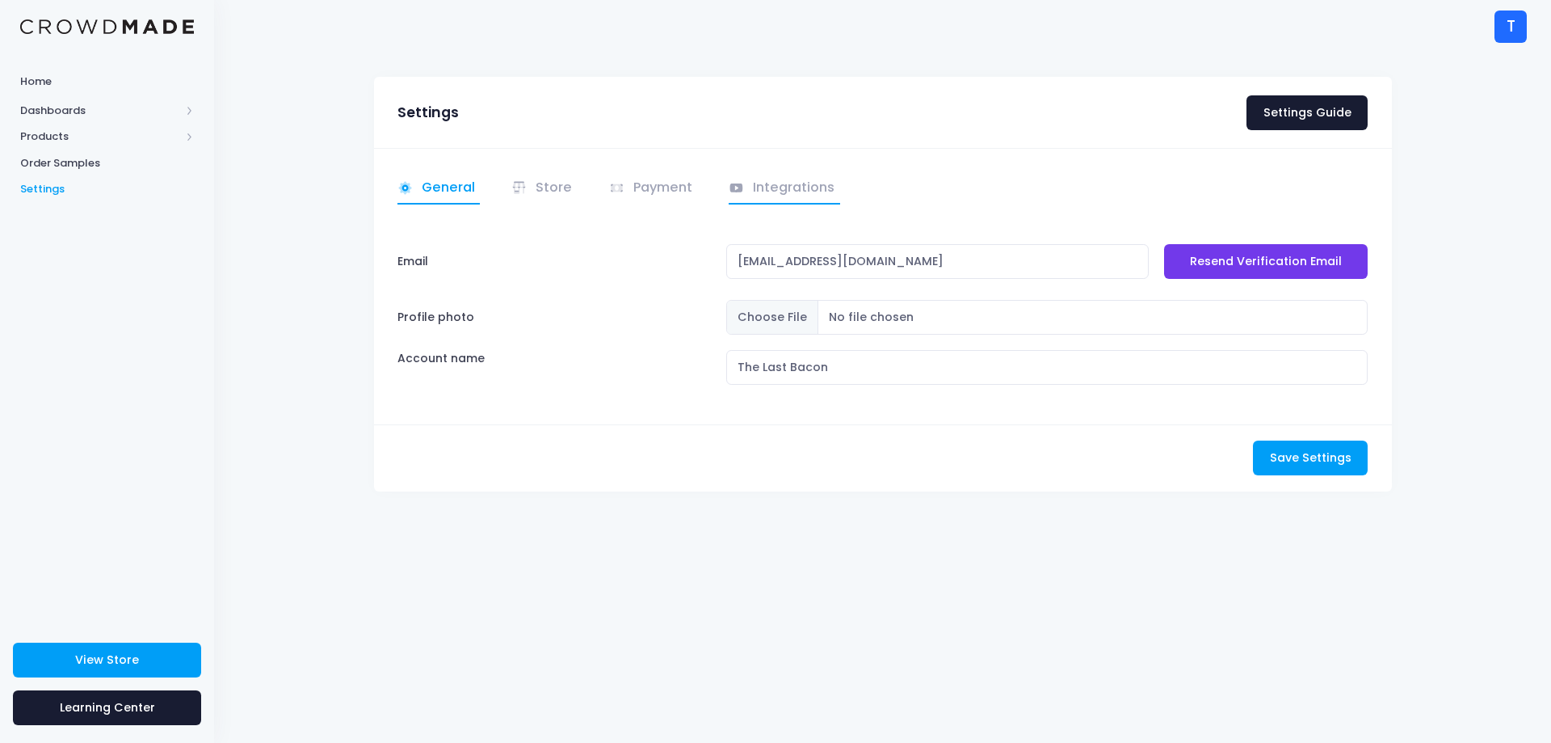
click at [781, 178] on link "Integrations" at bounding box center [785, 189] width 112 height 32
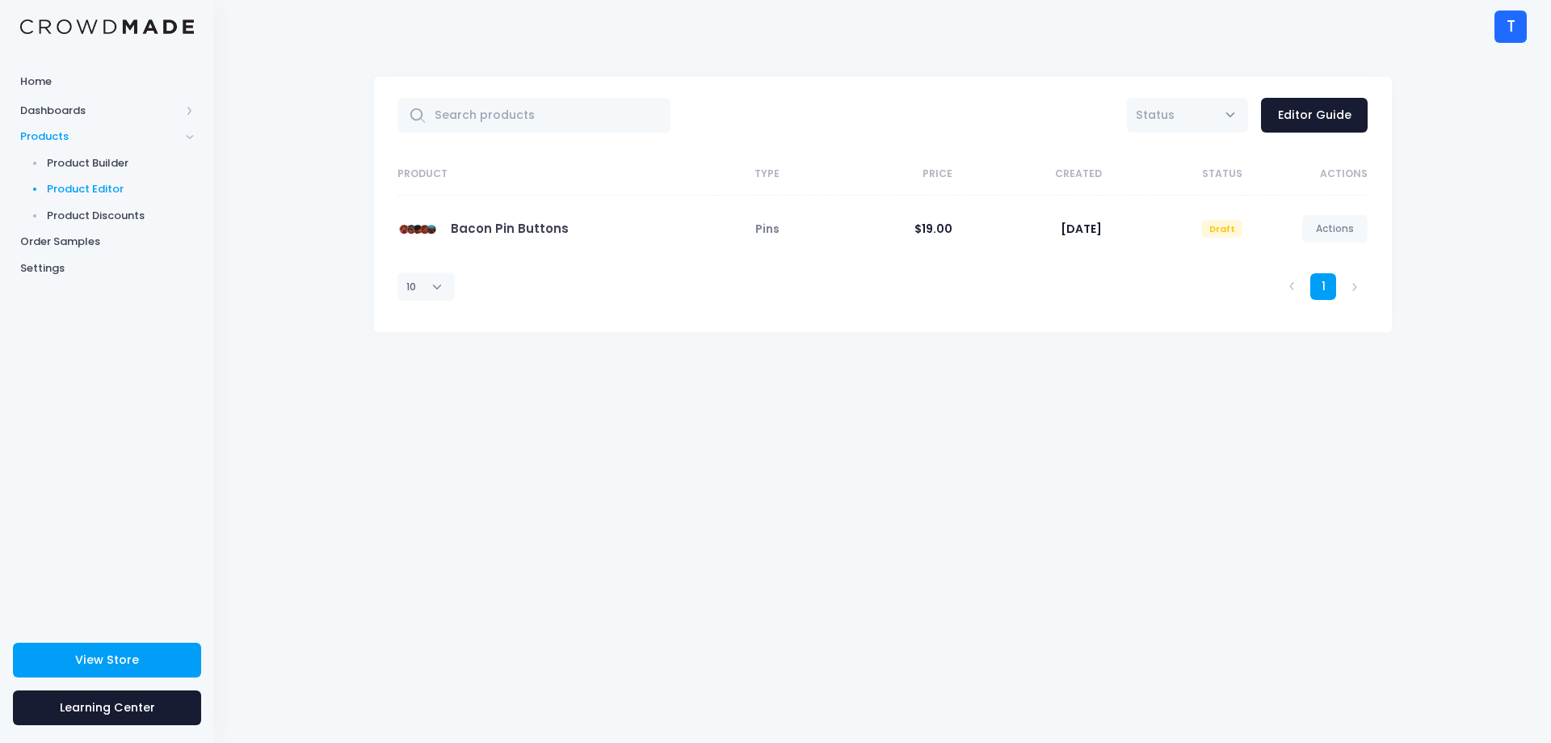
click at [403, 227] on span at bounding box center [418, 228] width 40 height 40
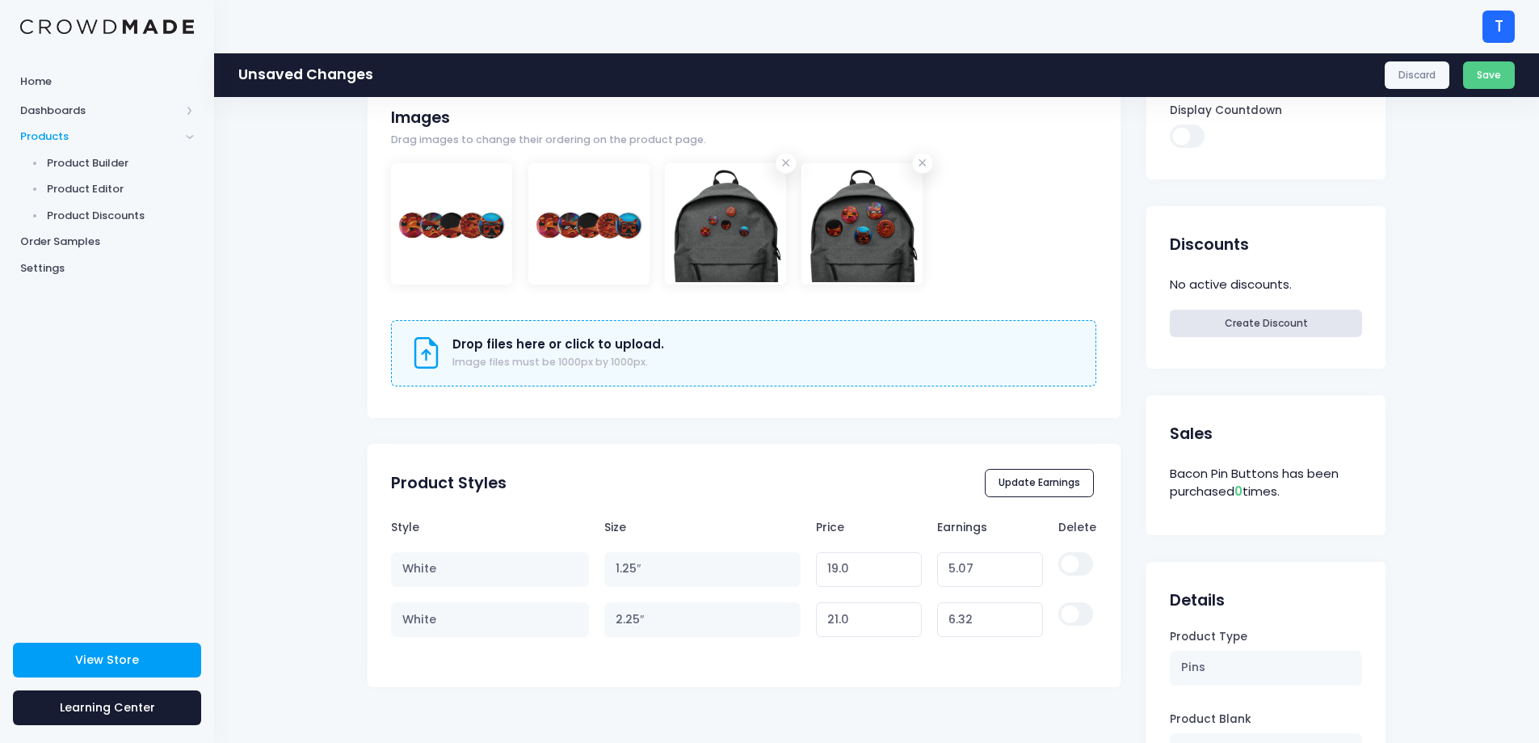
scroll to position [485, 0]
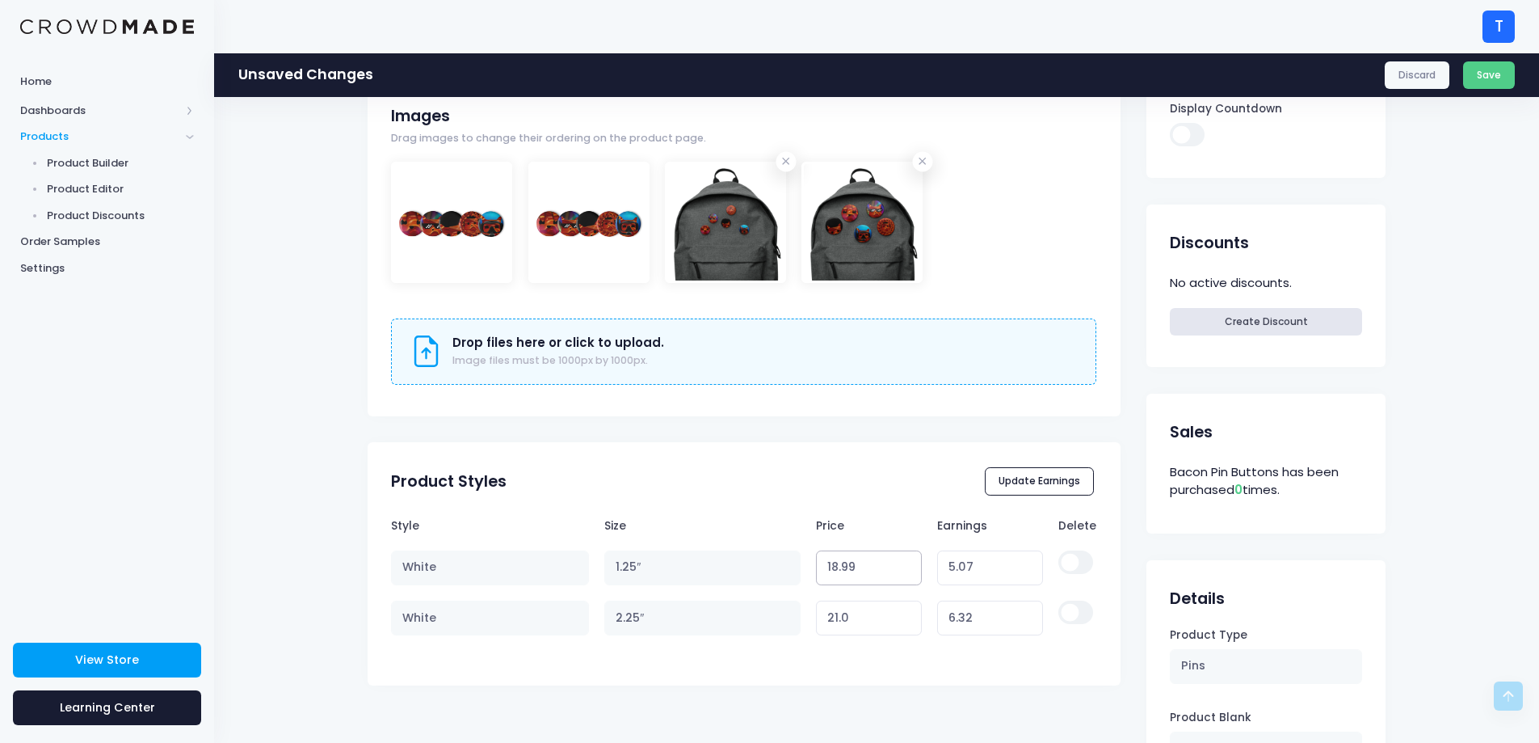
type input "18.99"
click at [901, 573] on input "18.99" at bounding box center [869, 567] width 106 height 35
type input "5.06"
type input "18.98"
click at [901, 573] on input "18.98" at bounding box center [869, 567] width 106 height 35
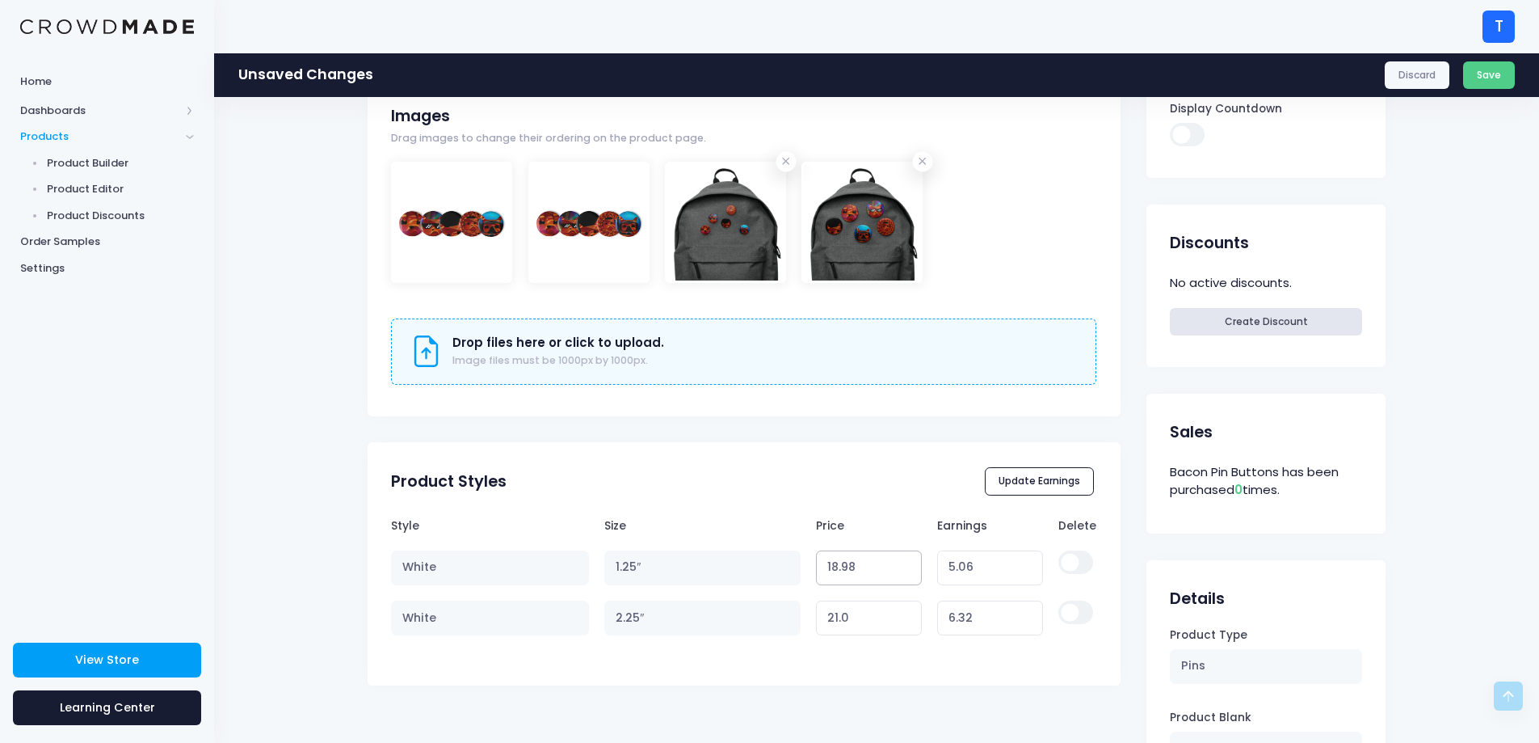
type input "5.05"
type input "18.99"
click at [898, 558] on input "18.99" at bounding box center [869, 567] width 106 height 35
type input "5.06"
type input "19"
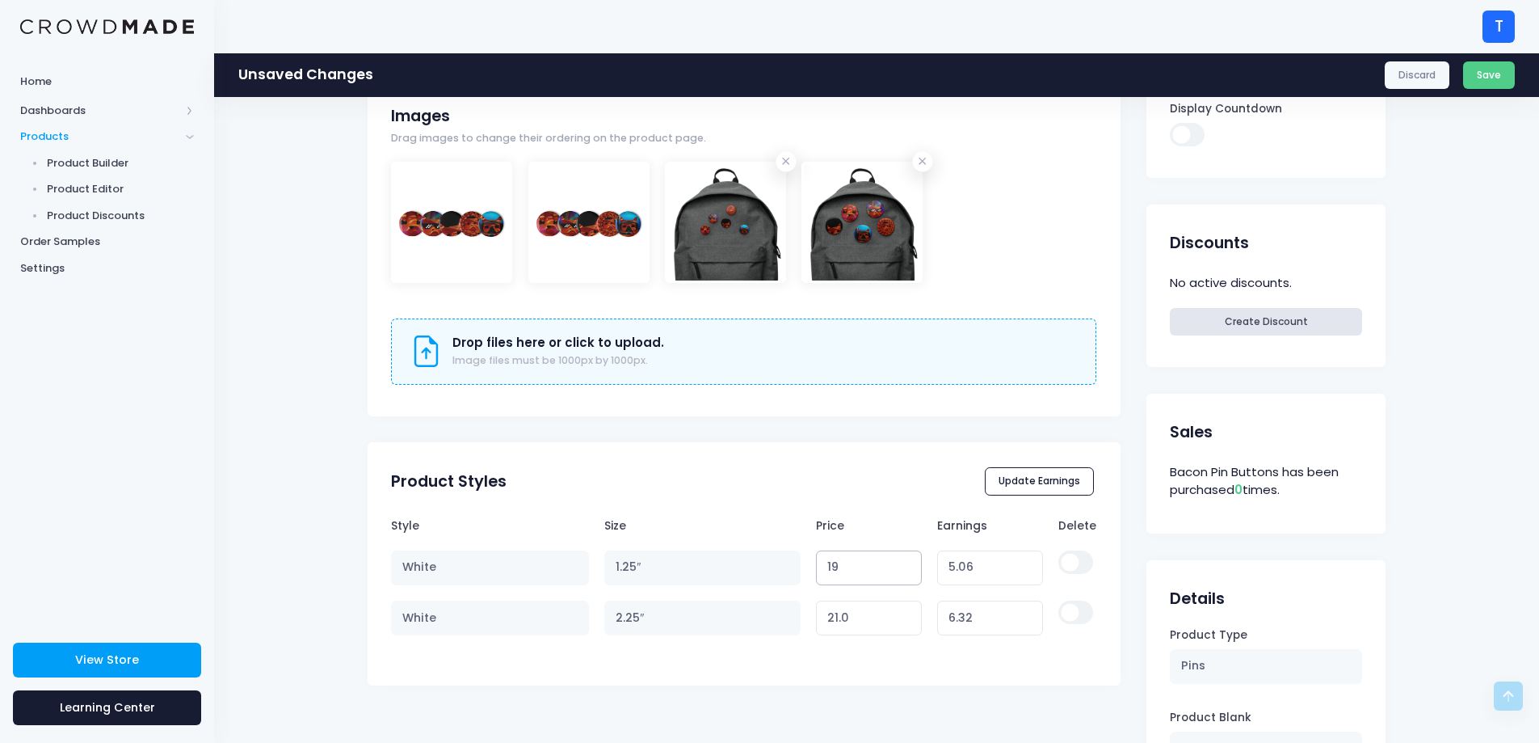
click at [898, 558] on input "19" at bounding box center [869, 567] width 106 height 35
type input "5.07"
click at [795, 569] on tr "White 1.25″ 19 Variant price must be at least $13.93 and not more than $250 5.07" at bounding box center [743, 567] width 705 height 50
type input "18"
type input "4.07"
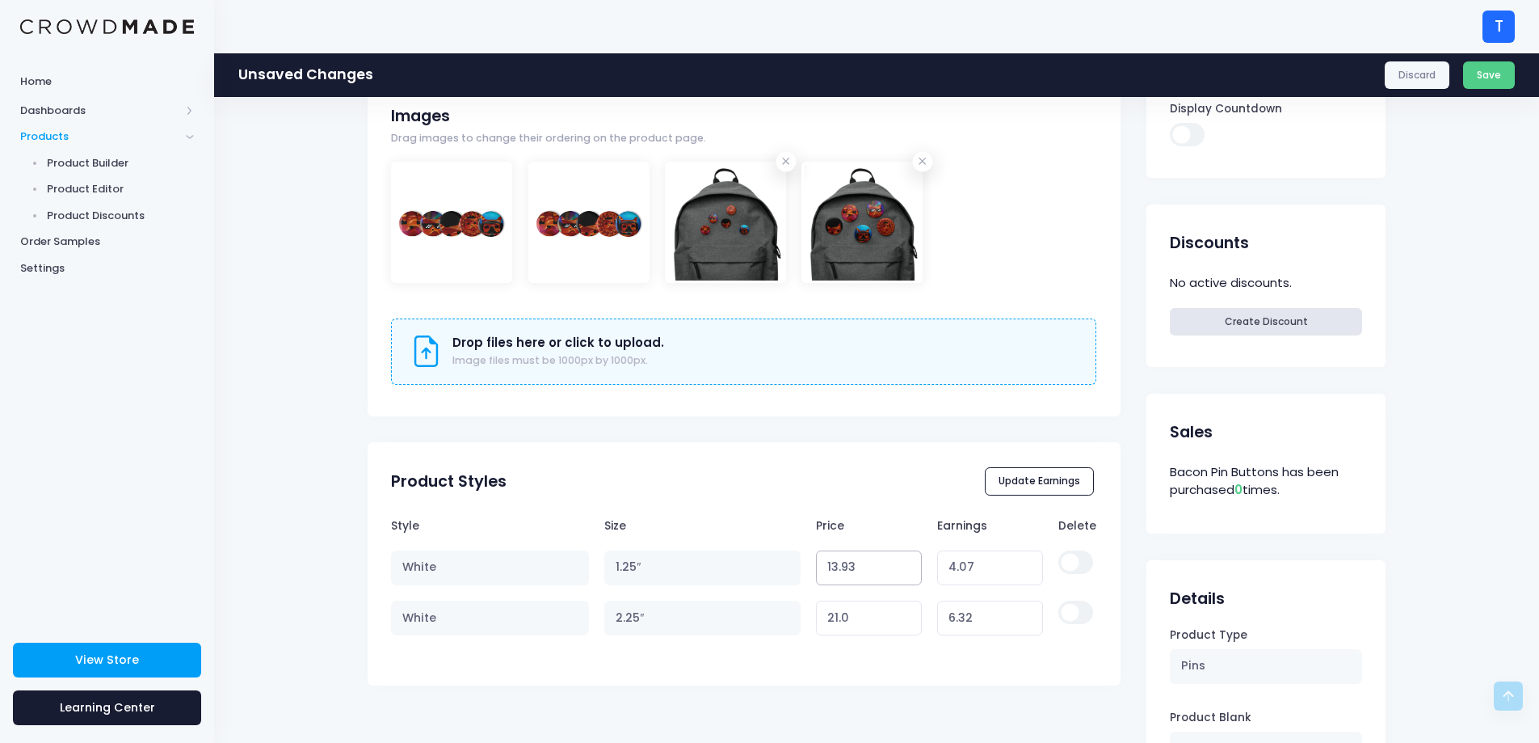
type input "13.937"
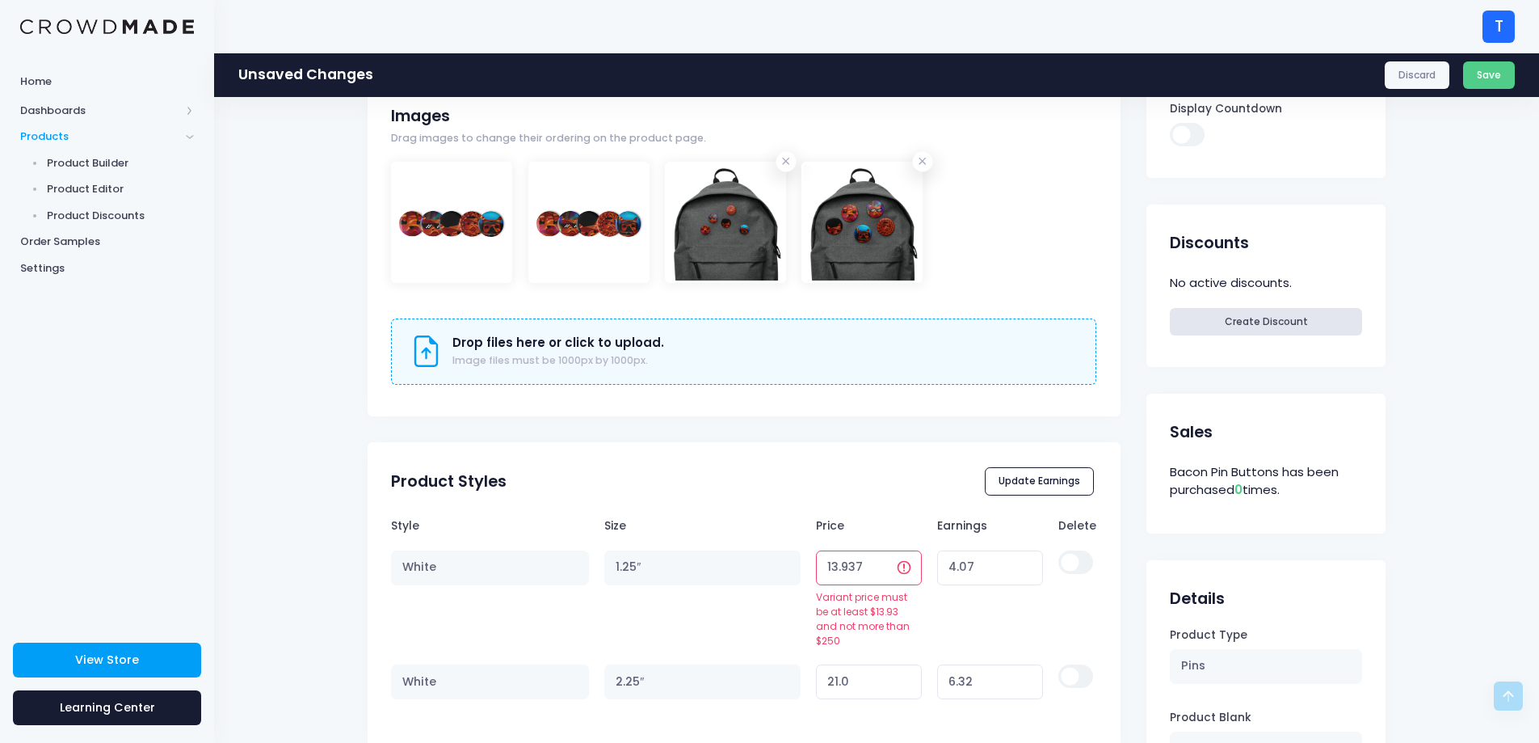
type input "0.01"
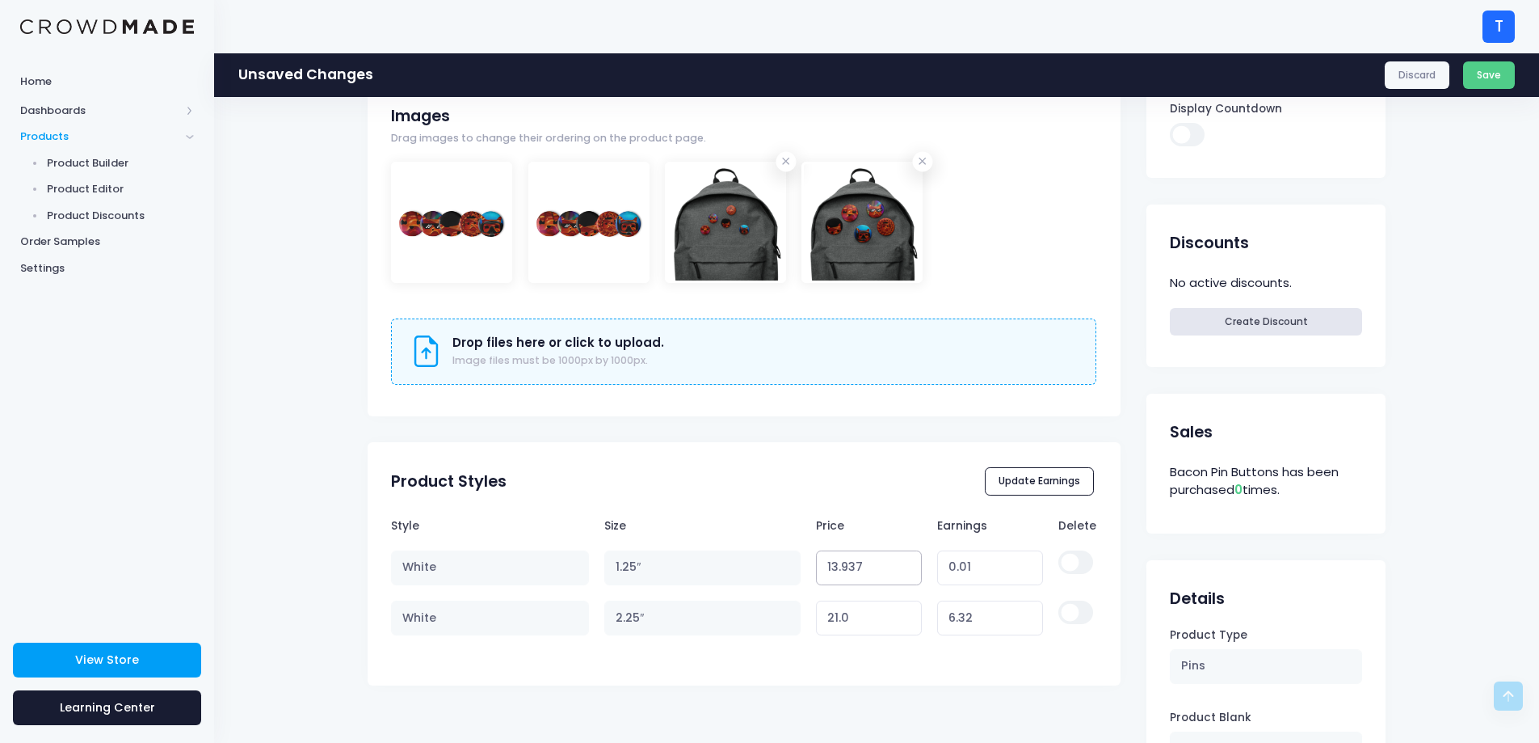
type input "13.93"
type input "0.00"
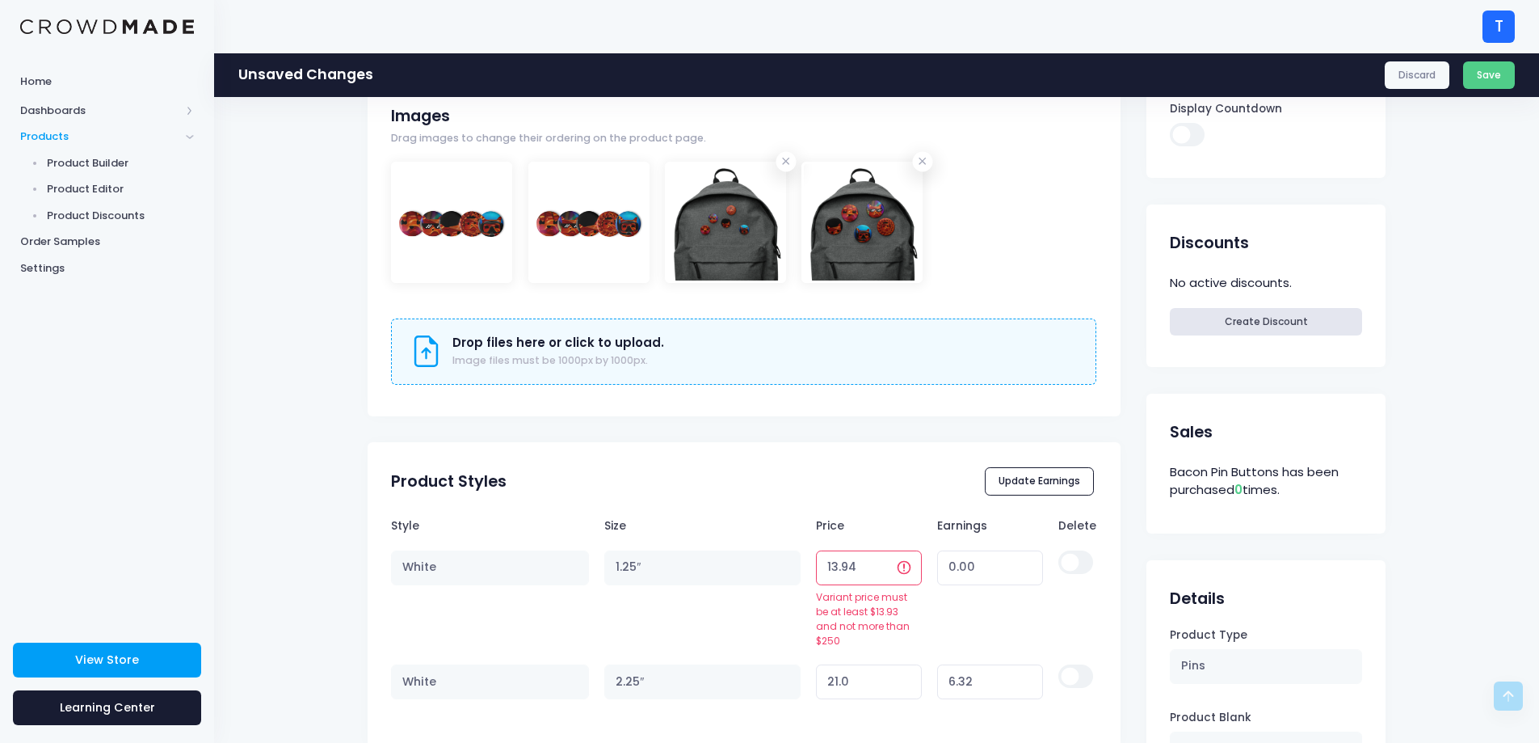
type input "13.94"
click at [876, 562] on input "13.94" at bounding box center [869, 567] width 106 height 35
type input "0.01"
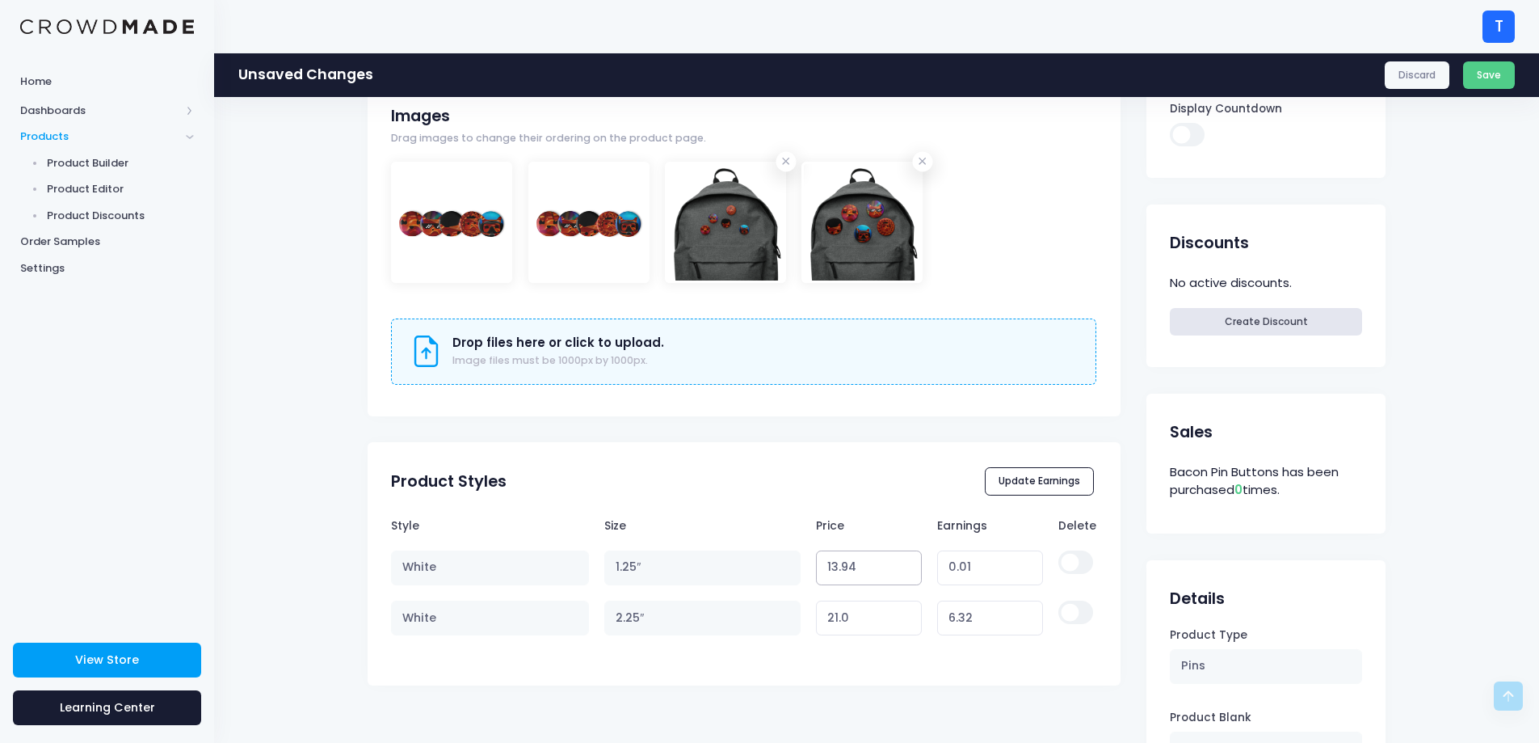
click at [876, 562] on input "13.94" at bounding box center [869, 567] width 106 height 35
click at [793, 574] on tr "White 1.25″ 13.94 Variant price must be at least $13.93 and not more than $250 …" at bounding box center [743, 567] width 705 height 50
type input "14"
type input "0.07"
type input "14"
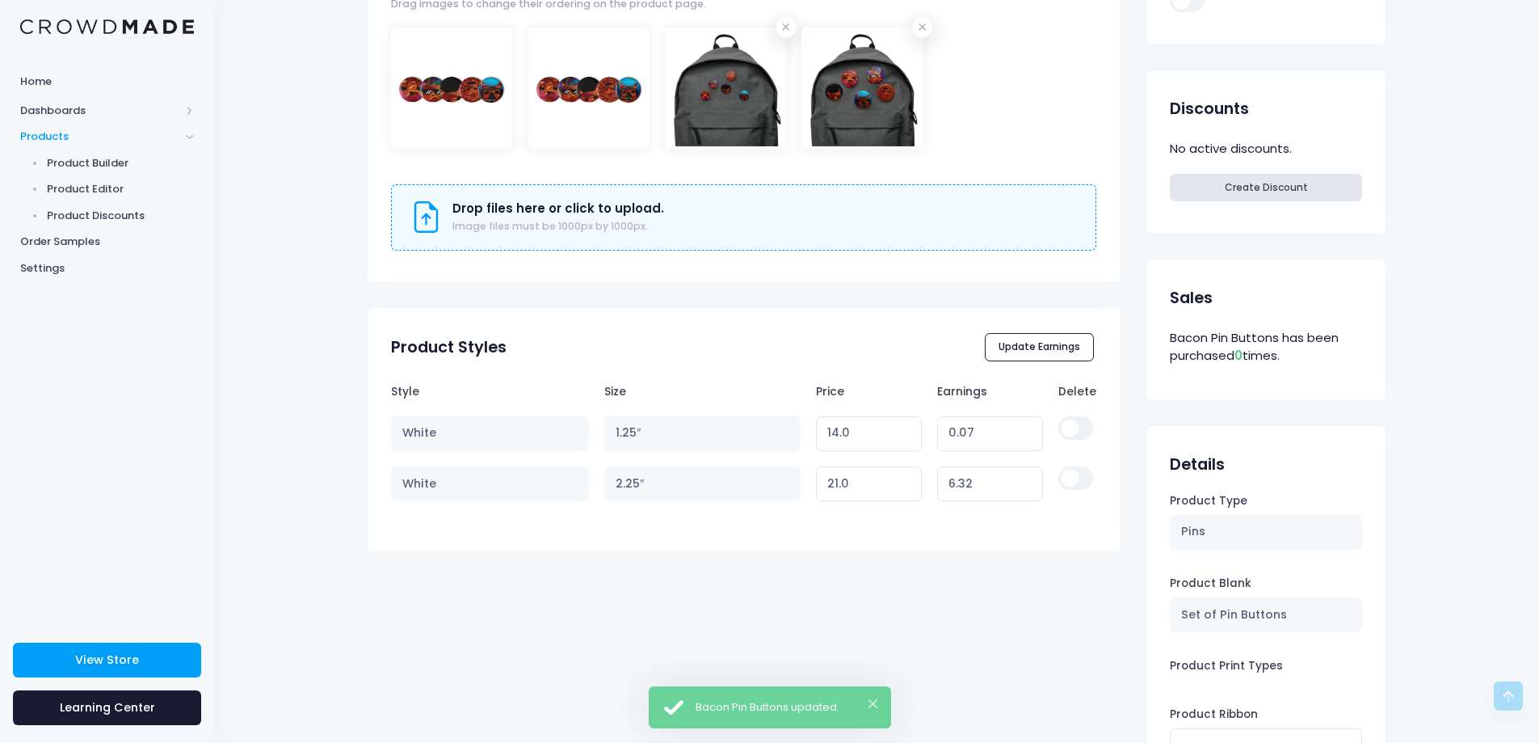
scroll to position [555, 0]
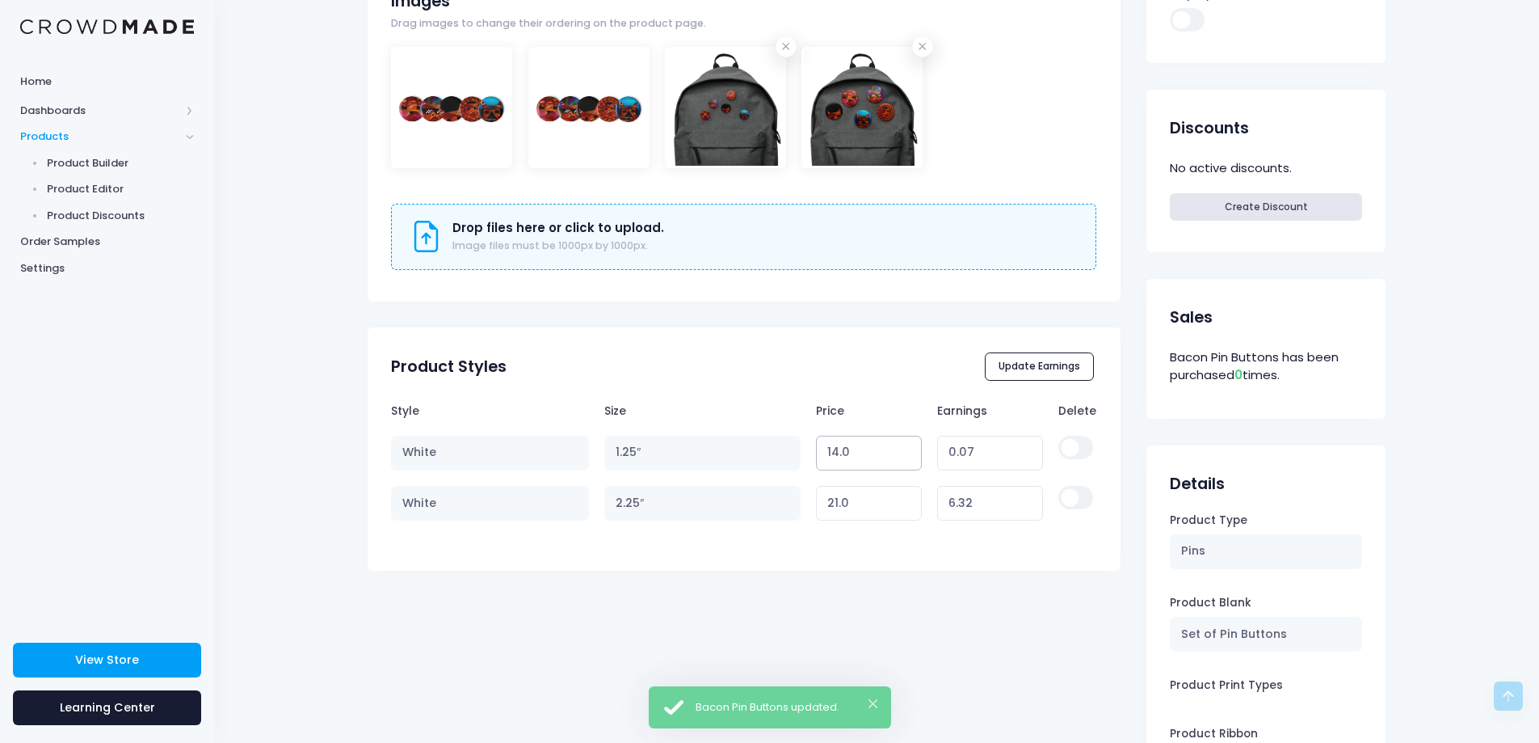
click at [865, 452] on input "14.0" at bounding box center [869, 453] width 106 height 35
click at [791, 454] on tr "White 1.25″ 14.0 Variant price must be at least $13.93 and not more than $250 0…" at bounding box center [743, 452] width 705 height 50
type input "15"
type input "1.07"
type input "15"
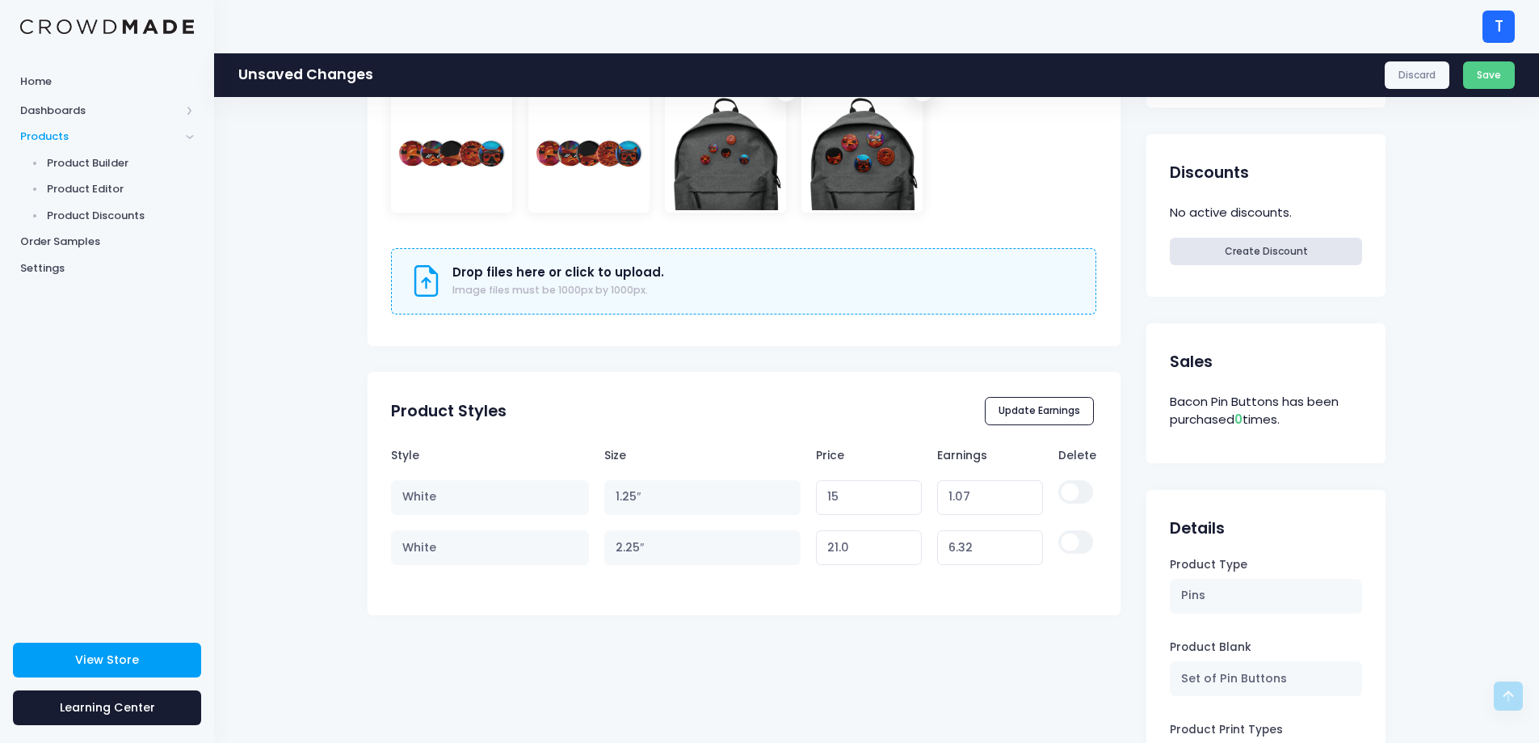
click at [809, 477] on td "15 Variant price must be at least $13.93 and not more than $250" at bounding box center [869, 497] width 121 height 50
click at [781, 546] on tr "White 2.25″ 21.0 Variant price must be at least $14.68 and not more than $250 6…" at bounding box center [743, 547] width 705 height 50
type input "20"
type input "5.32"
drag, startPoint x: 852, startPoint y: 549, endPoint x: 808, endPoint y: 549, distance: 43.6
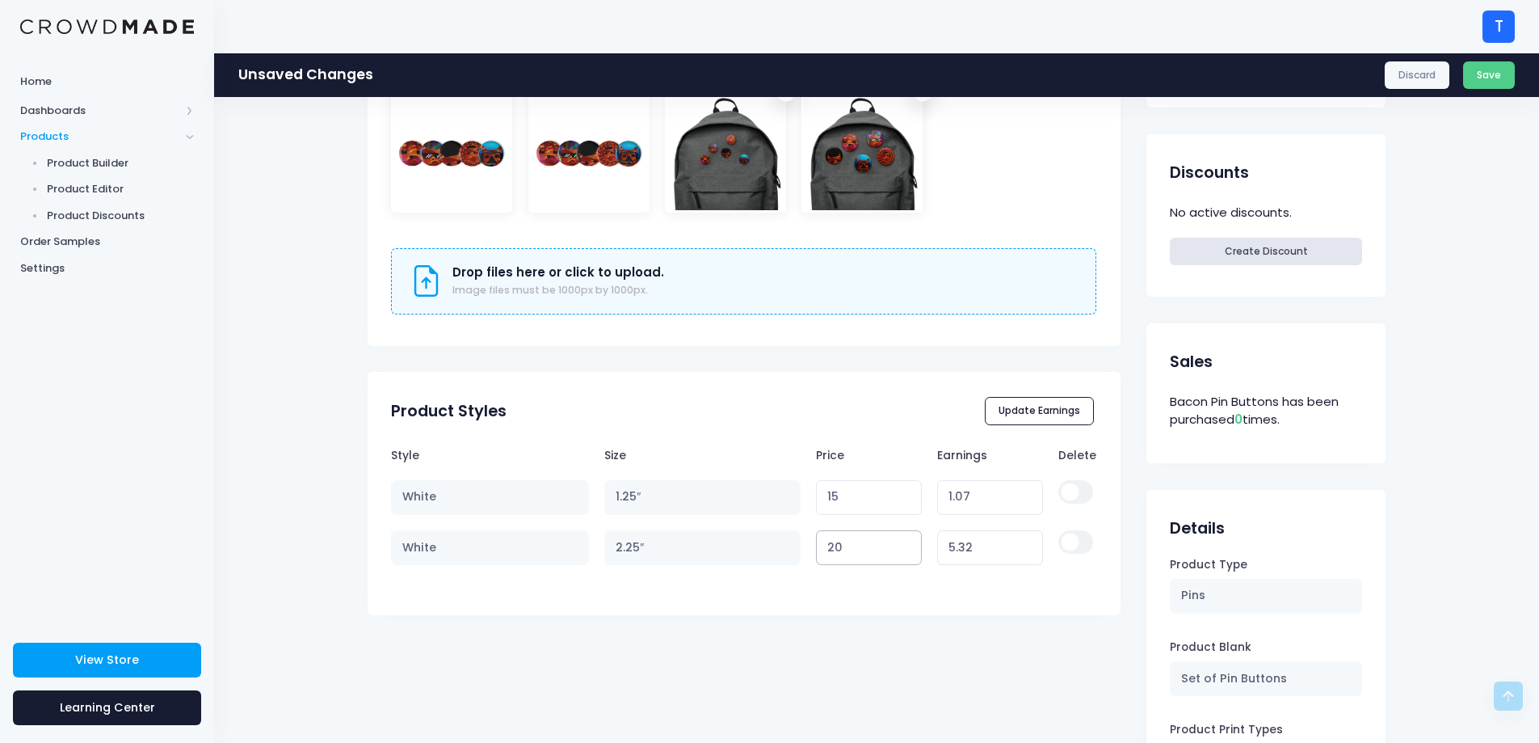
click at [809, 549] on td "20 Variant price must be at least $14.68 and not more than $250" at bounding box center [869, 547] width 121 height 50
type input "18"
type input "3.32"
click at [838, 663] on div "Bacon Pin Buttons Preview Product Editor Guide Title Bacon Pin Buttons Descript…" at bounding box center [744, 202] width 753 height 1273
drag, startPoint x: 843, startPoint y: 553, endPoint x: 804, endPoint y: 551, distance: 38.9
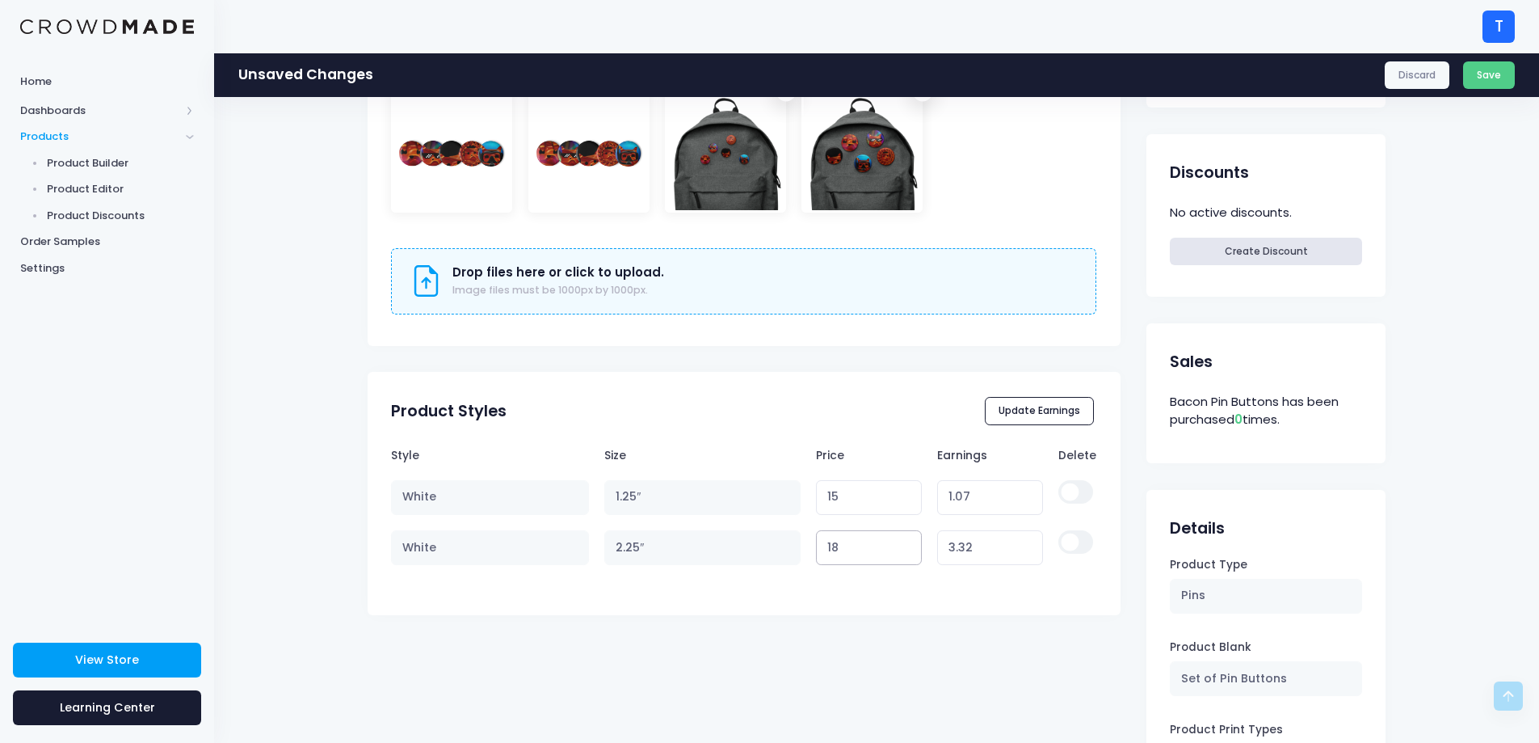
click at [809, 551] on td "18 Variant price must be at least $14.68 and not more than $250" at bounding box center [869, 547] width 121 height 50
type input "20"
type input "5.32"
type input "20"
click at [815, 625] on div "Bacon Pin Buttons Preview Product Editor Guide Title Bacon Pin Buttons Descript…" at bounding box center [744, 202] width 753 height 1273
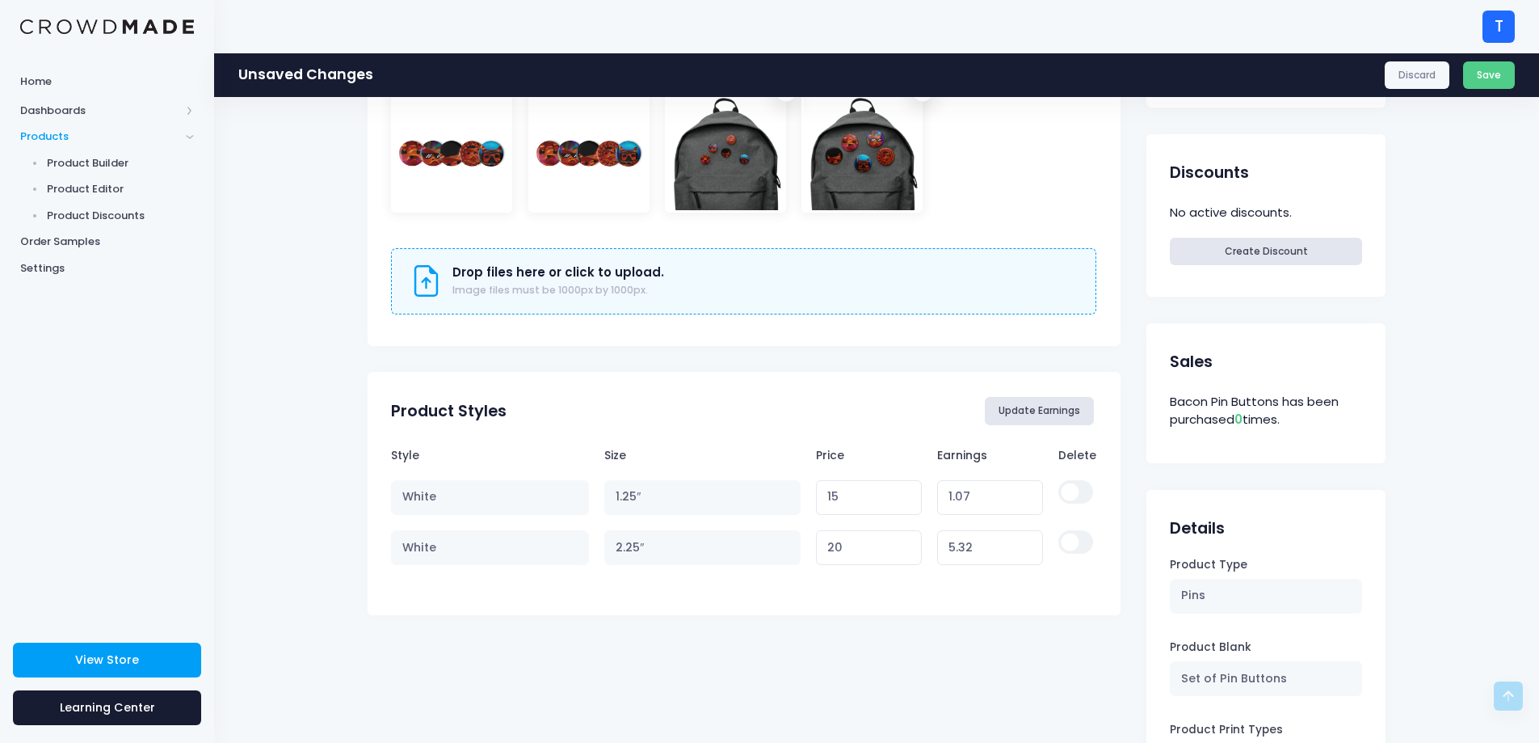
click at [1051, 407] on button "Update Earnings" at bounding box center [1040, 410] width 110 height 27
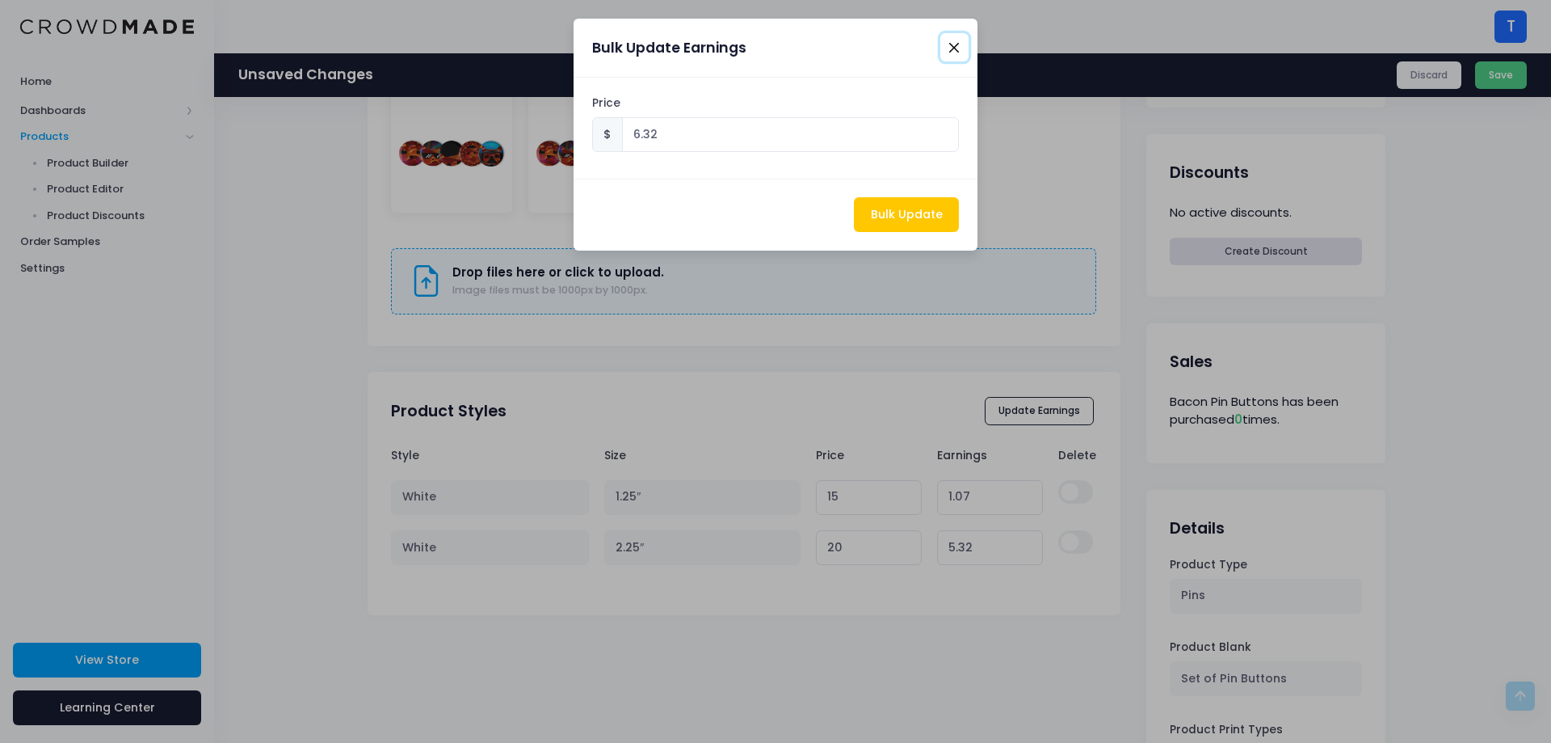
click at [959, 44] on button "Close" at bounding box center [955, 47] width 28 height 28
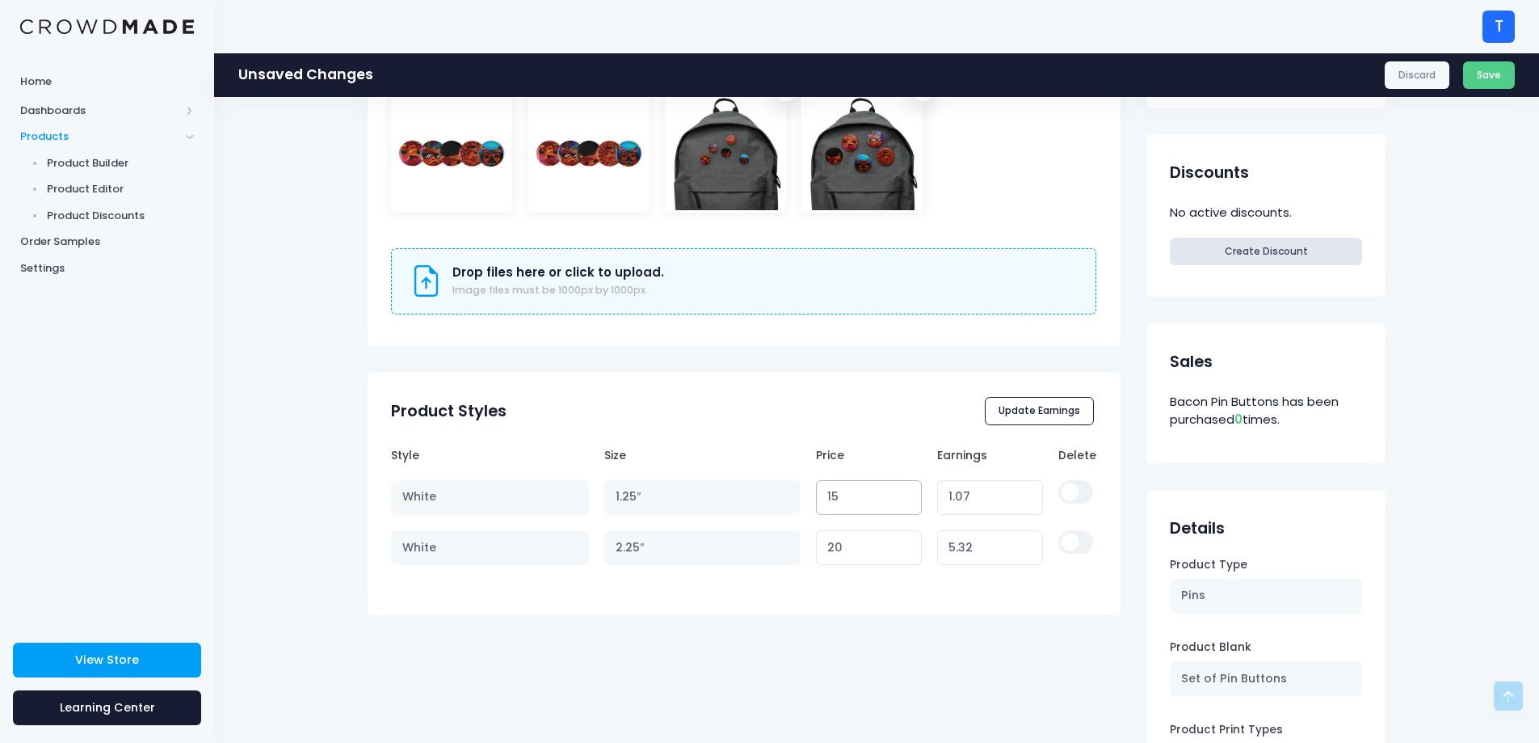
click at [850, 494] on input "15" at bounding box center [869, 497] width 106 height 35
drag, startPoint x: 833, startPoint y: 495, endPoint x: 813, endPoint y: 497, distance: 20.3
click at [816, 496] on input "15" at bounding box center [869, 497] width 106 height 35
type input "16"
type input "2.07"
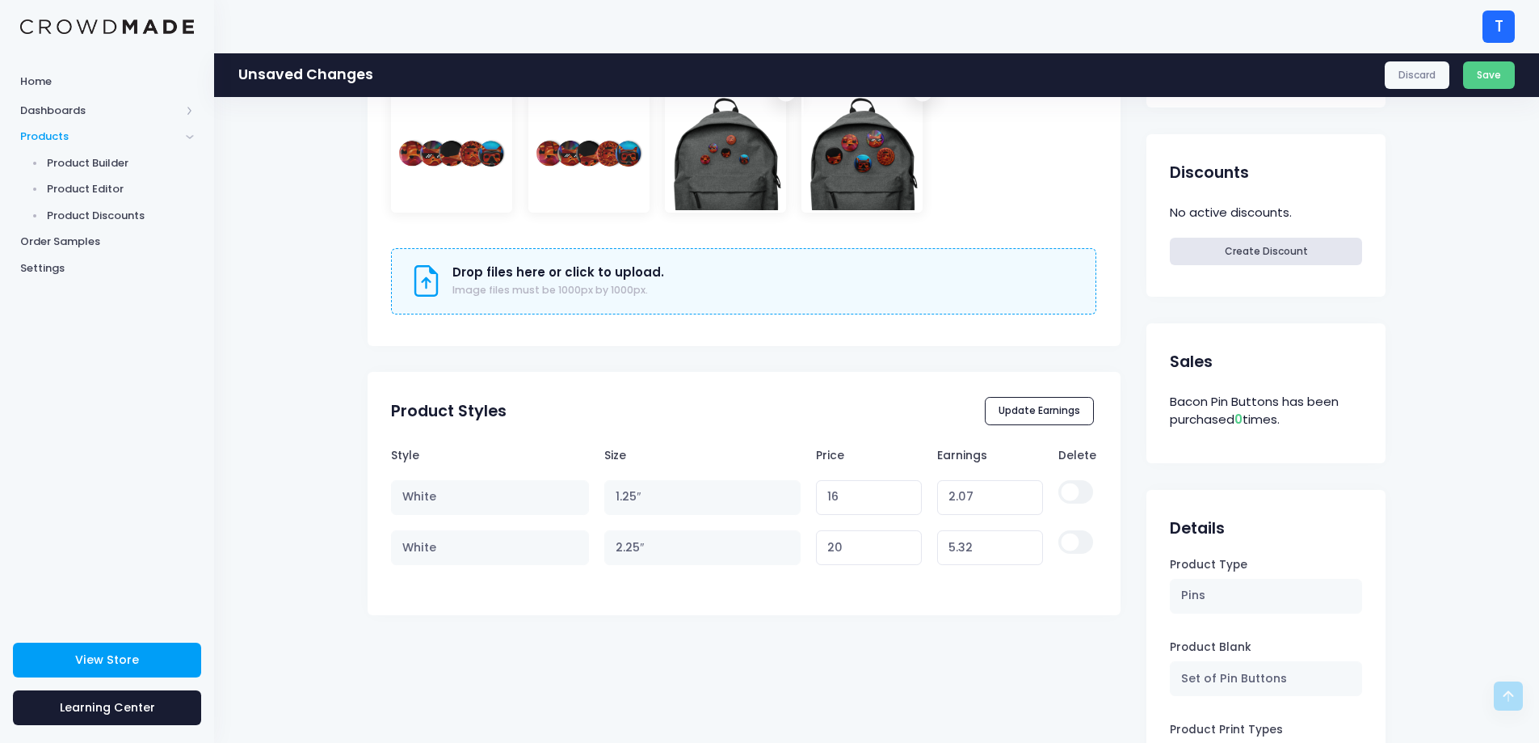
click at [810, 656] on div "Bacon Pin Buttons Preview Product Editor Guide Title Bacon Pin Buttons Descript…" at bounding box center [744, 202] width 753 height 1273
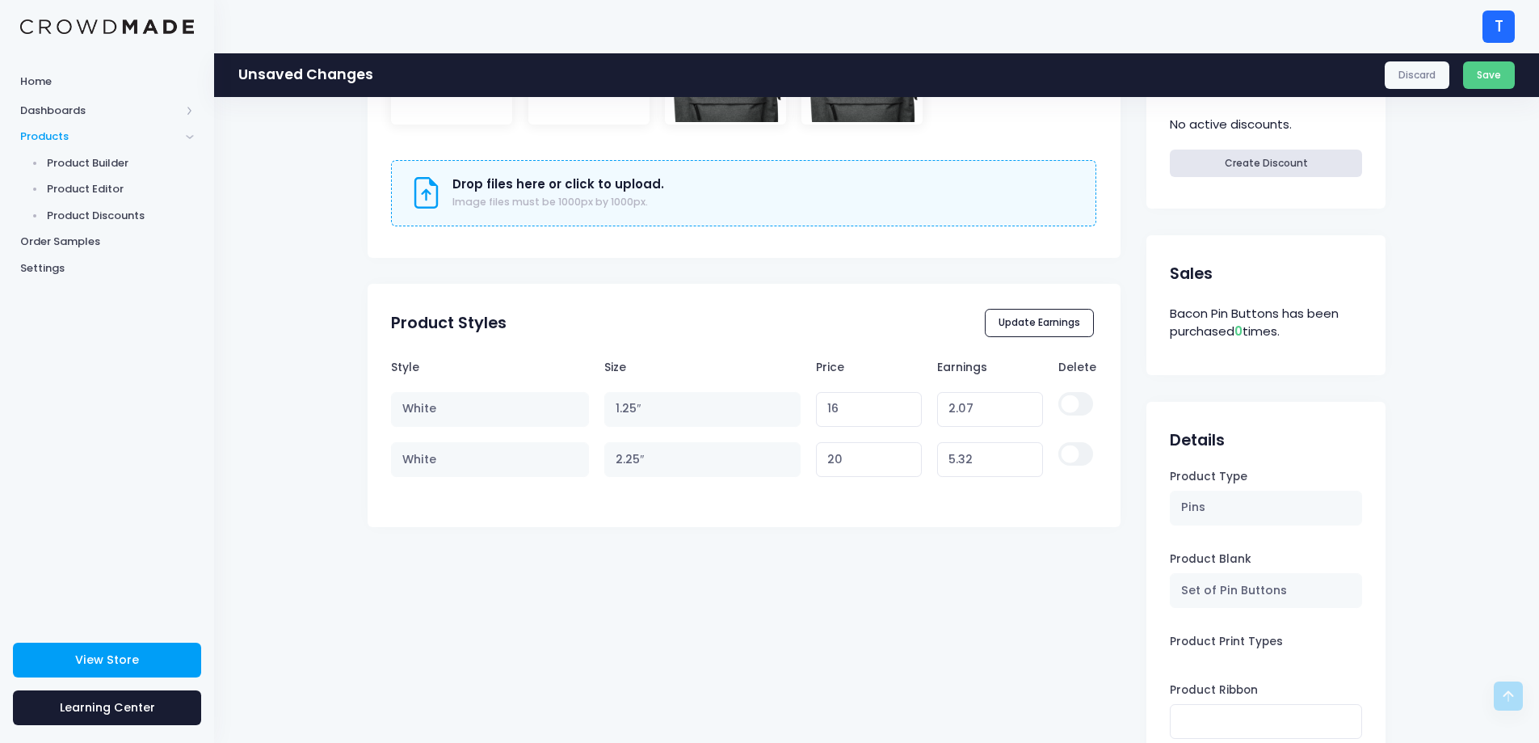
scroll to position [276, 0]
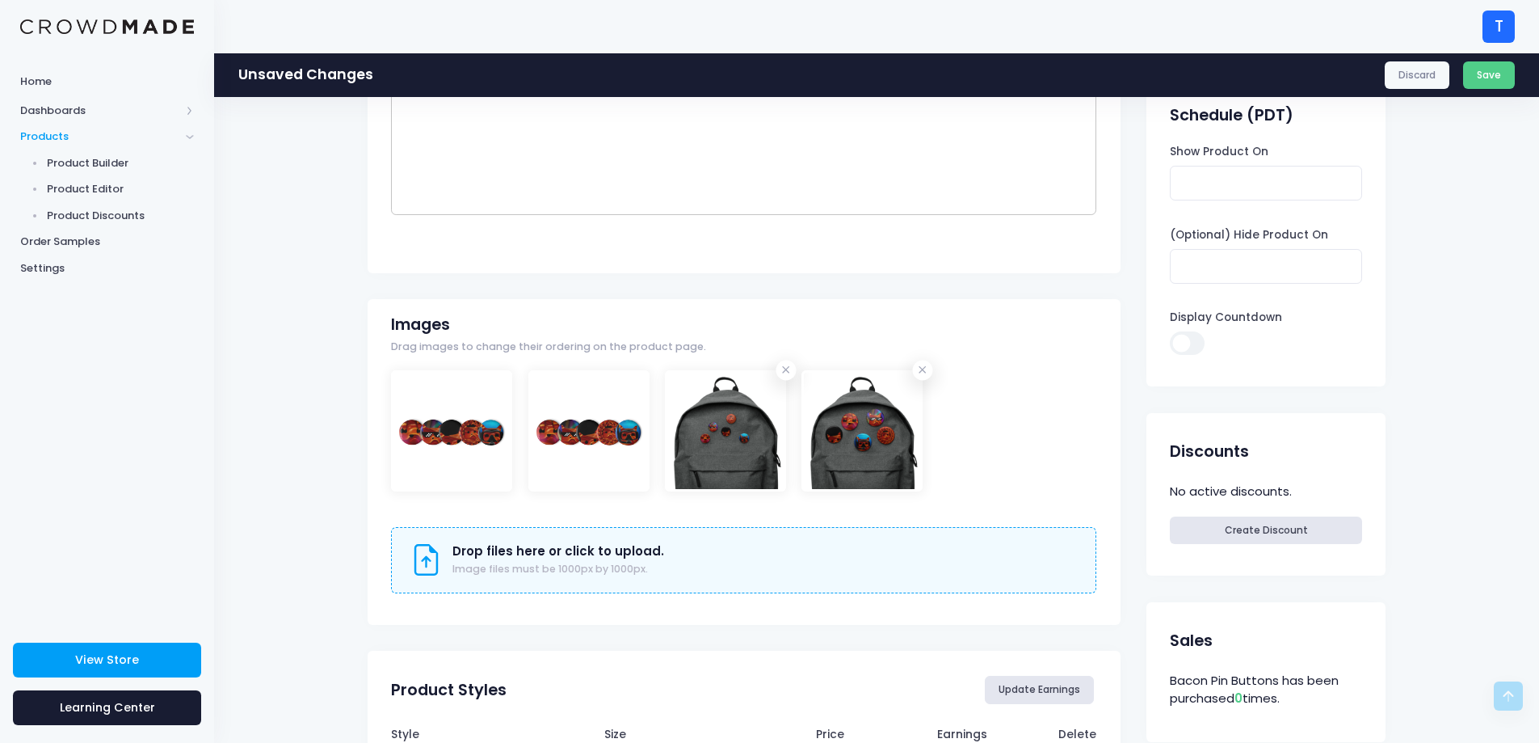
click at [1021, 687] on button "Update Earnings" at bounding box center [1040, 688] width 110 height 27
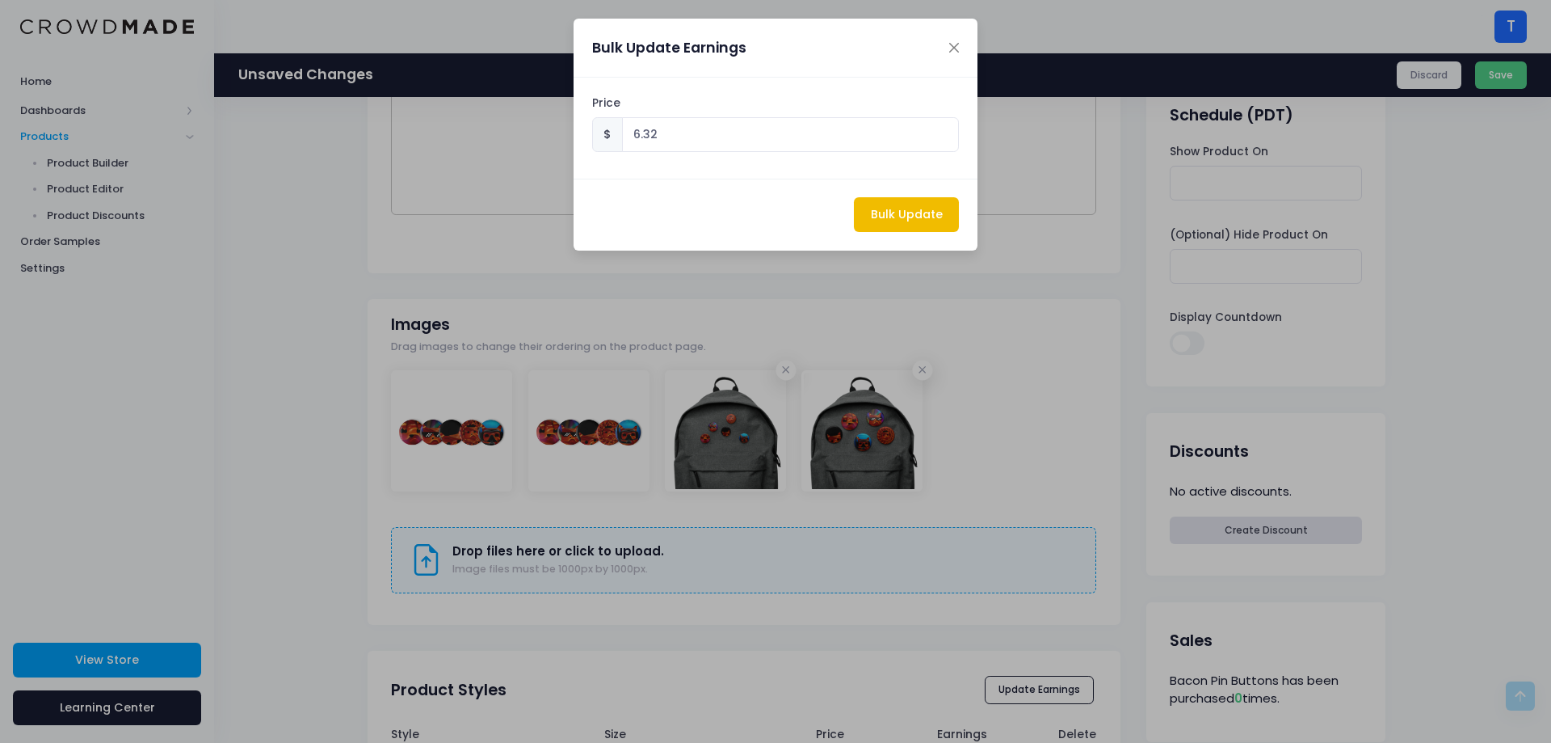
click at [914, 216] on button "Bulk Update" at bounding box center [906, 214] width 105 height 35
type input "20.25"
type input "6.32"
type input "21"
type input "6.32"
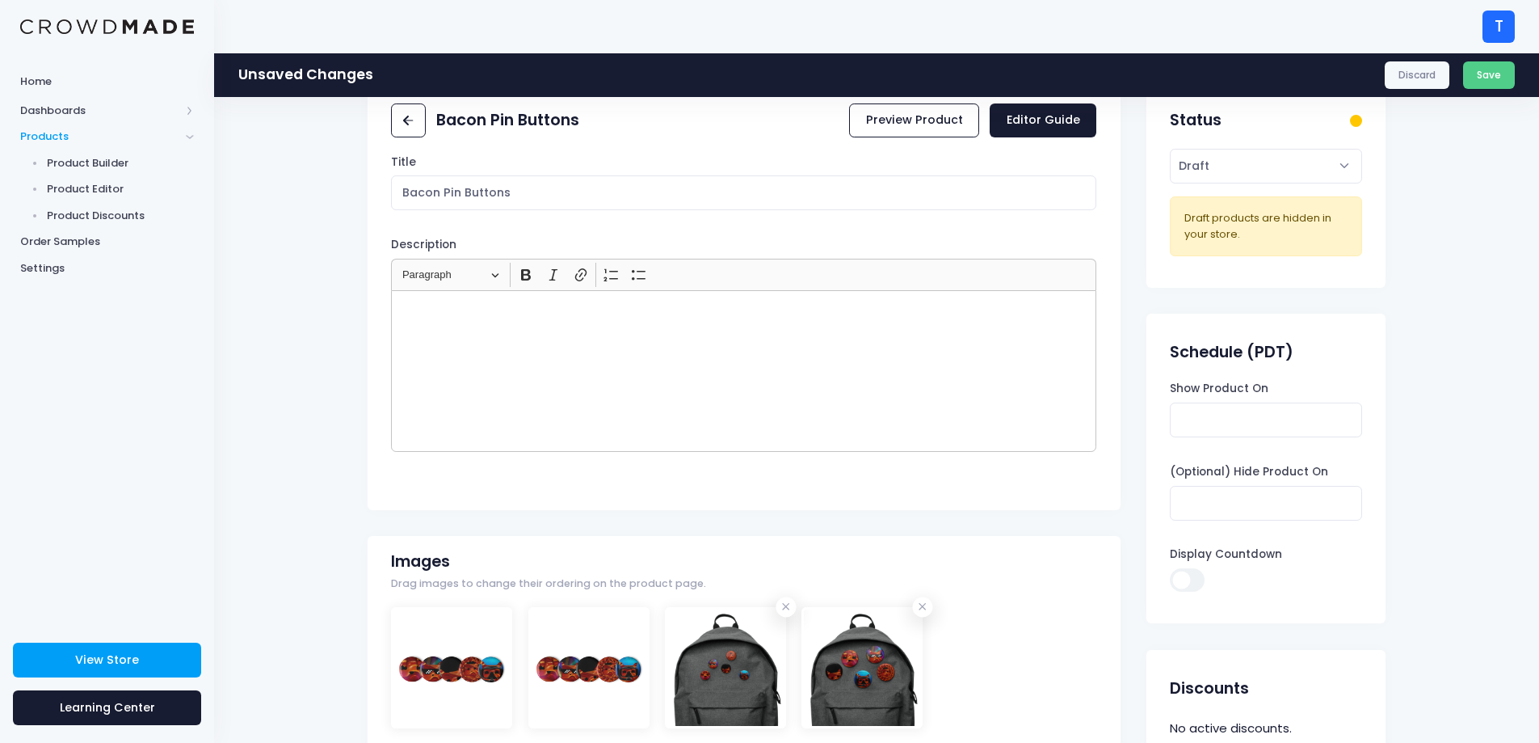
scroll to position [0, 0]
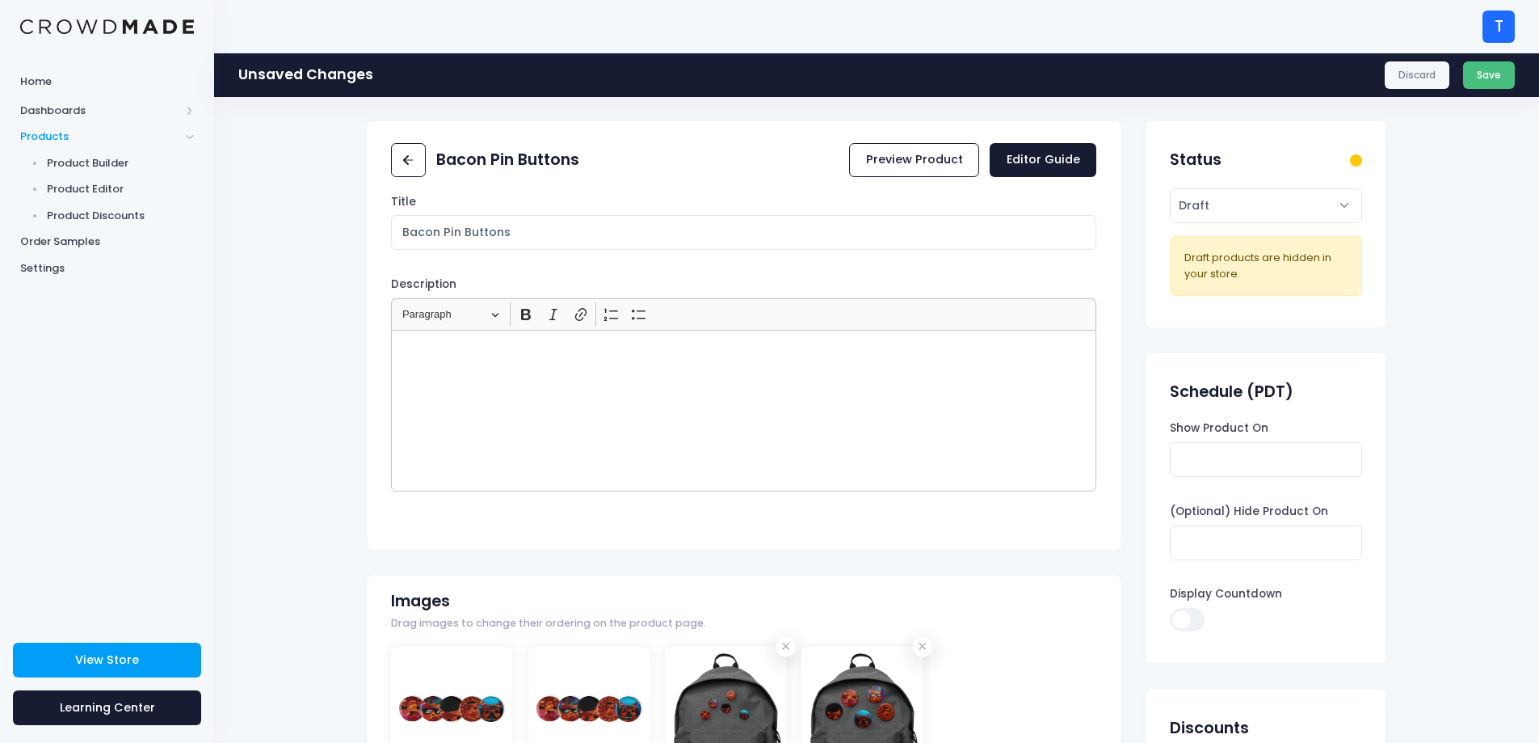
click at [1499, 74] on button "Save" at bounding box center [1489, 74] width 53 height 27
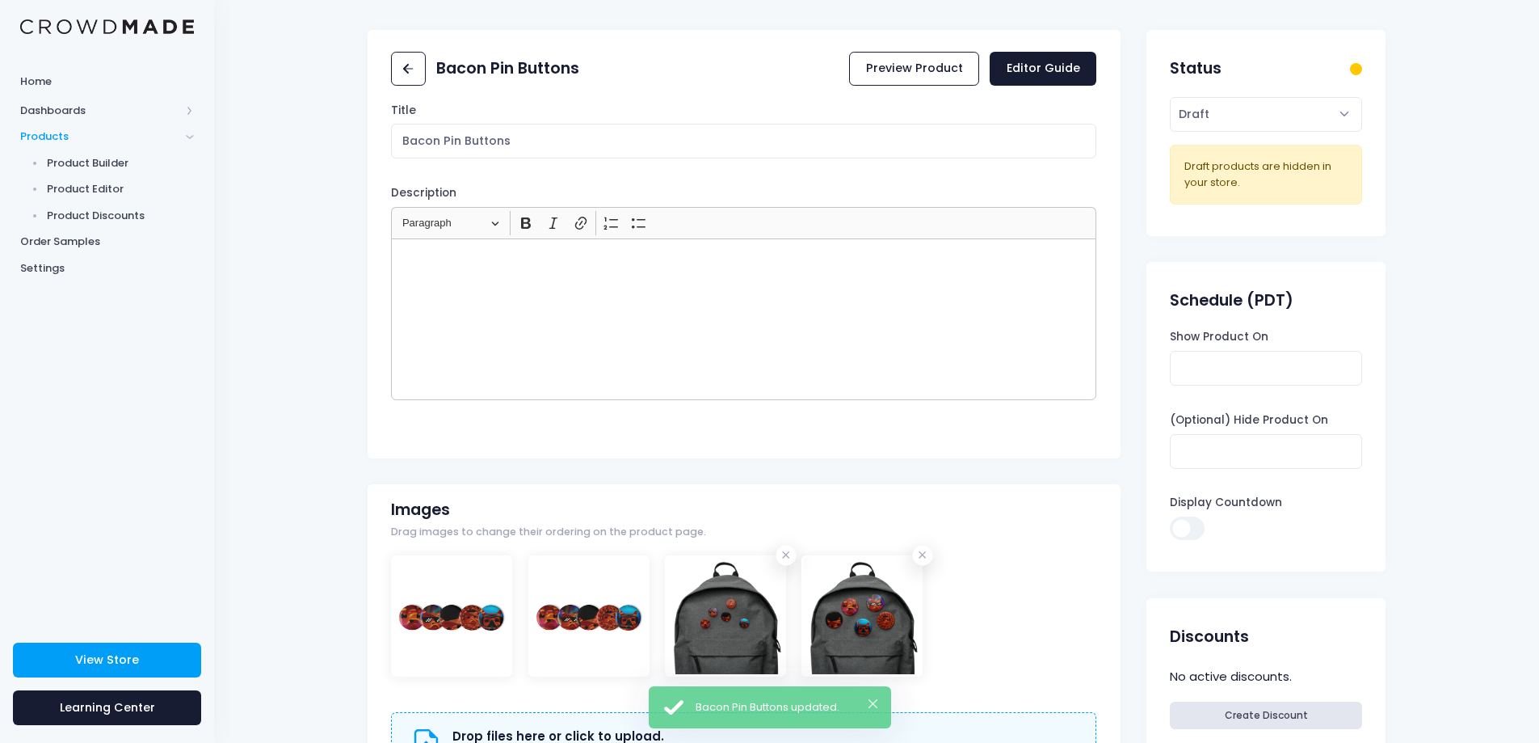
scroll to position [323, 0]
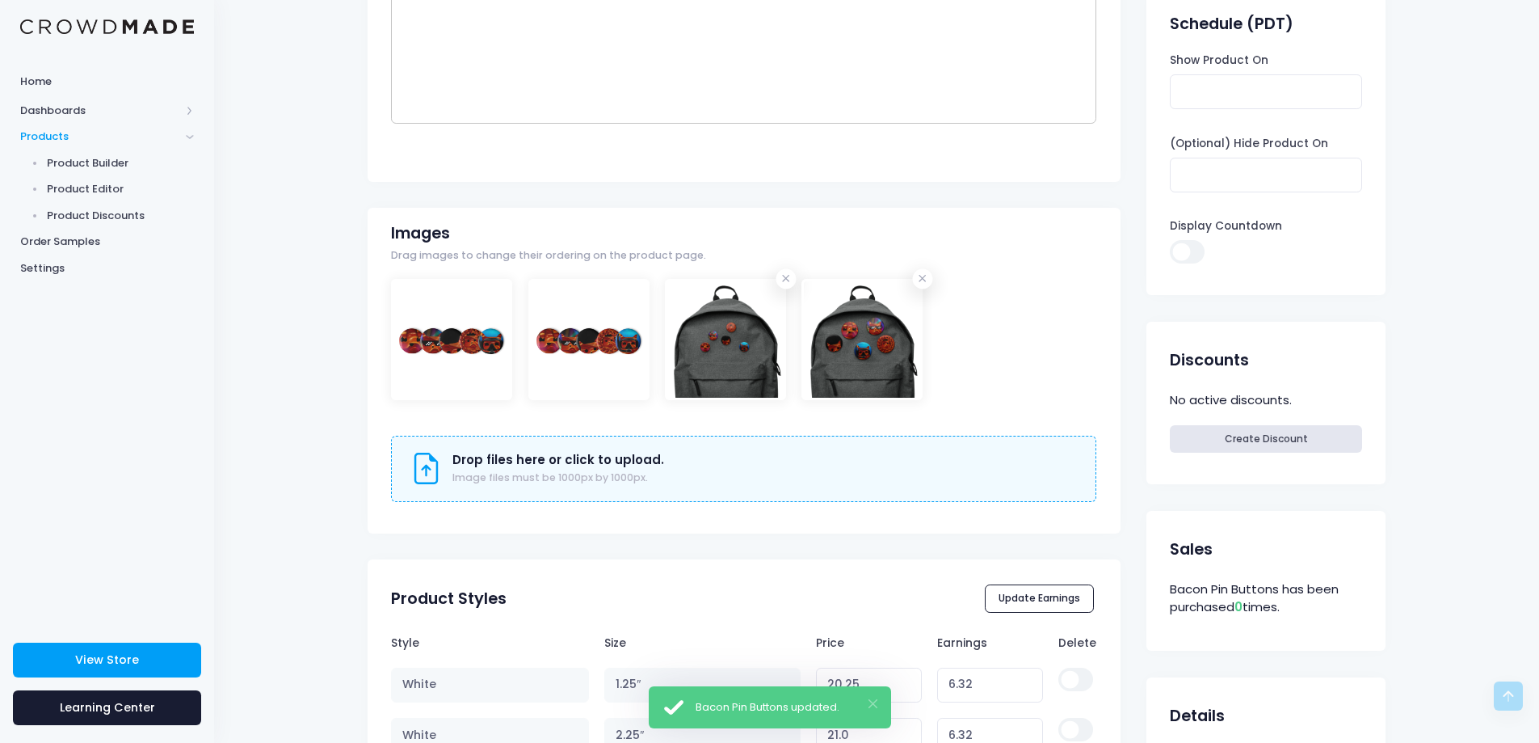
click at [869, 704] on button "×" at bounding box center [873, 703] width 9 height 9
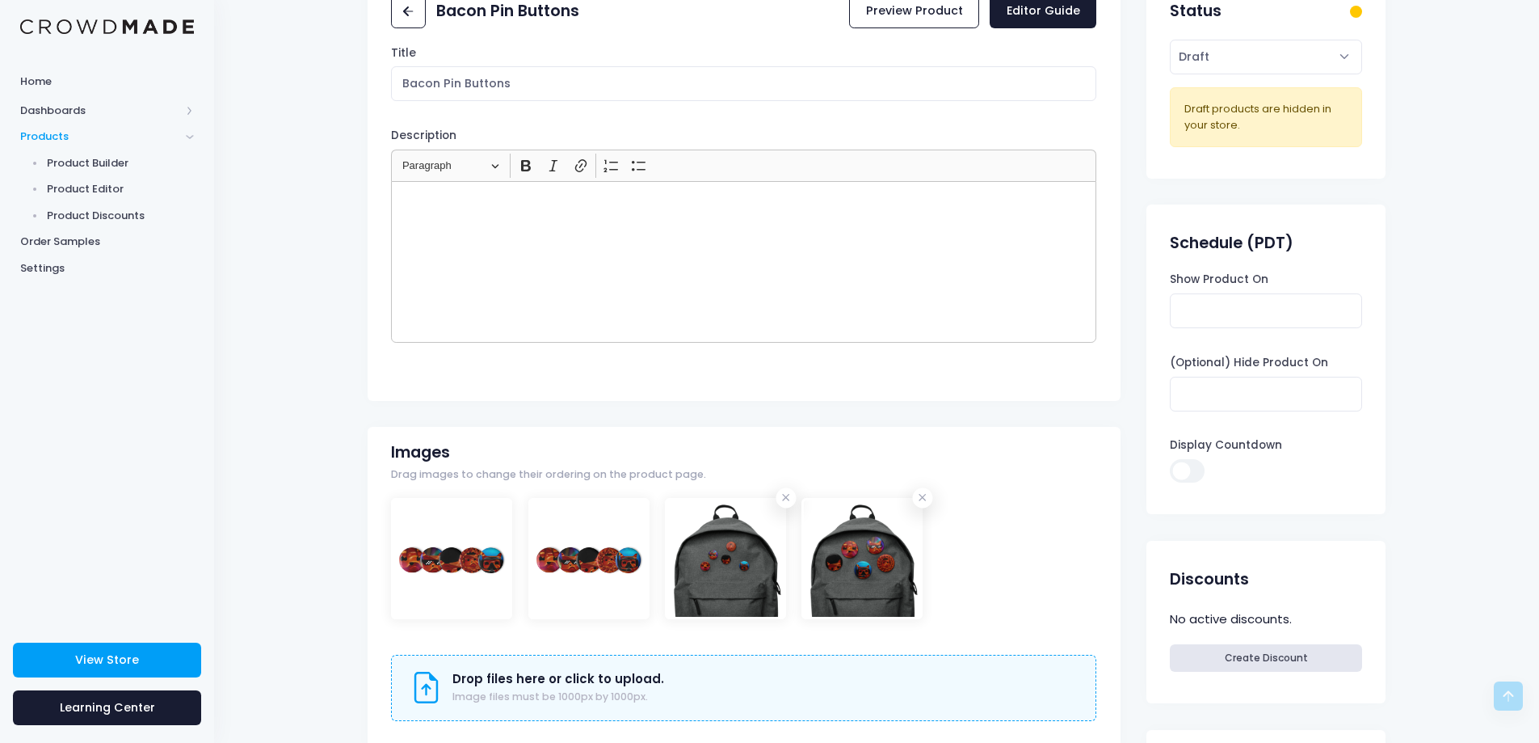
scroll to position [0, 0]
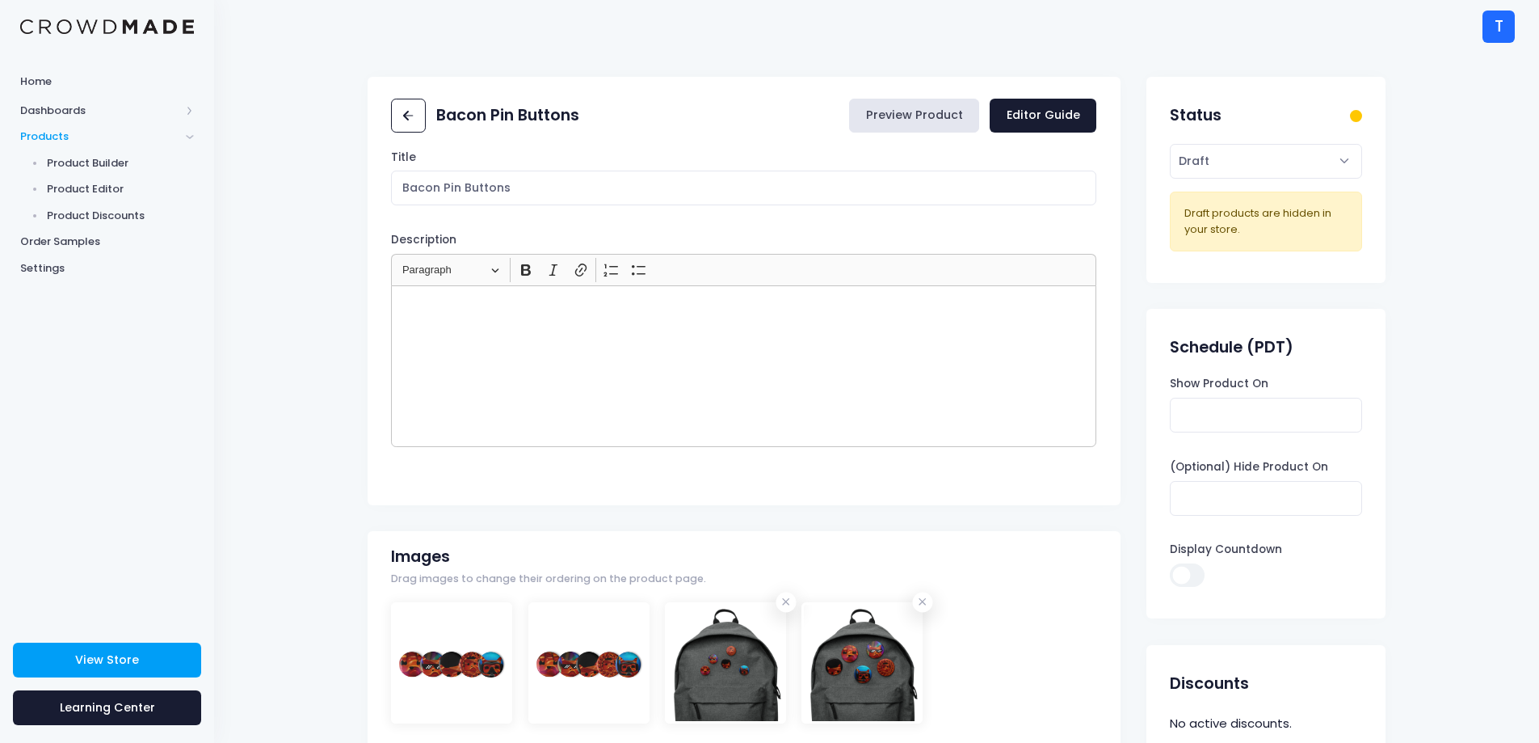
click at [931, 108] on link "Preview Product" at bounding box center [914, 116] width 130 height 35
